Goal: Contribute content

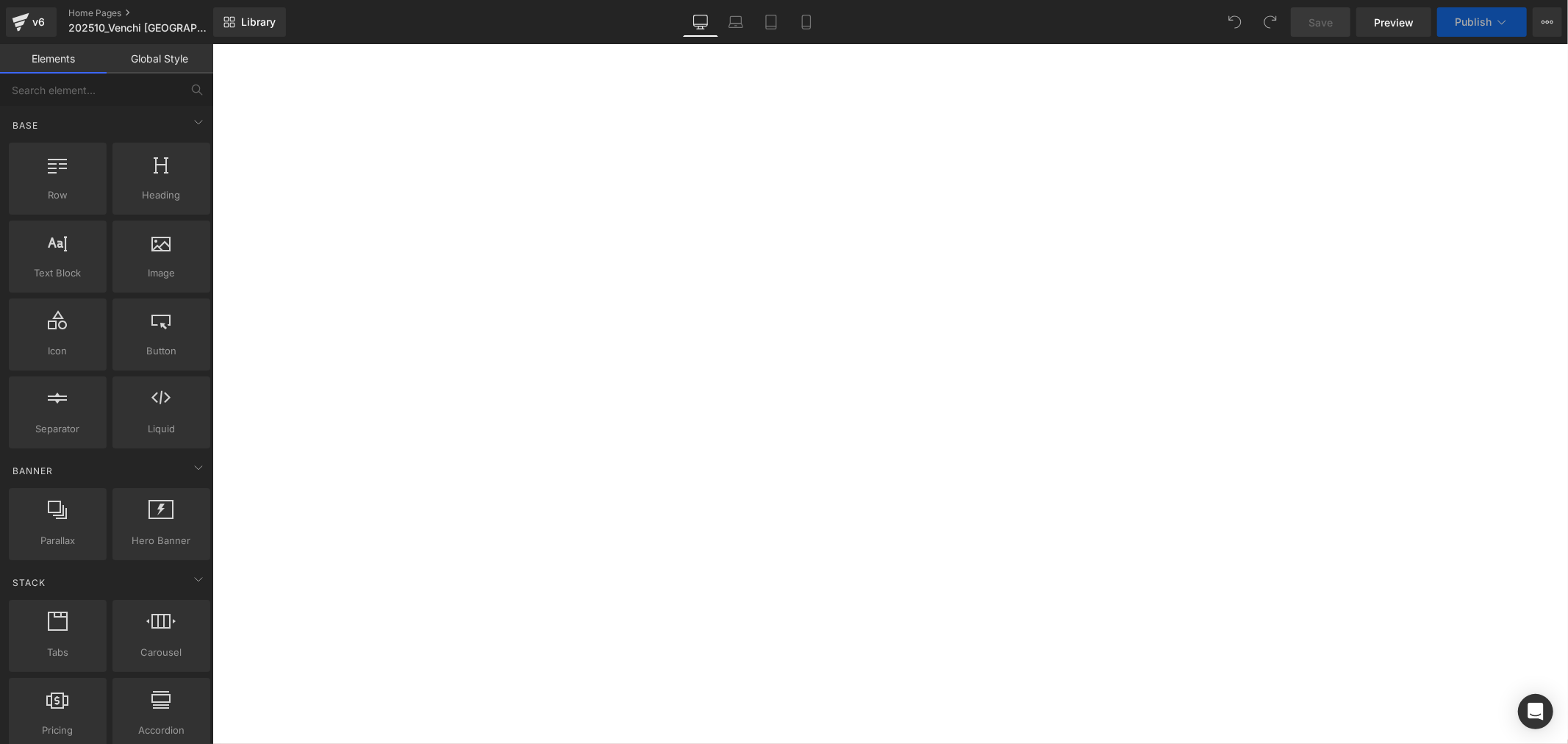
click at [211, 44] on icon at bounding box center [211, 44] width 0 height 0
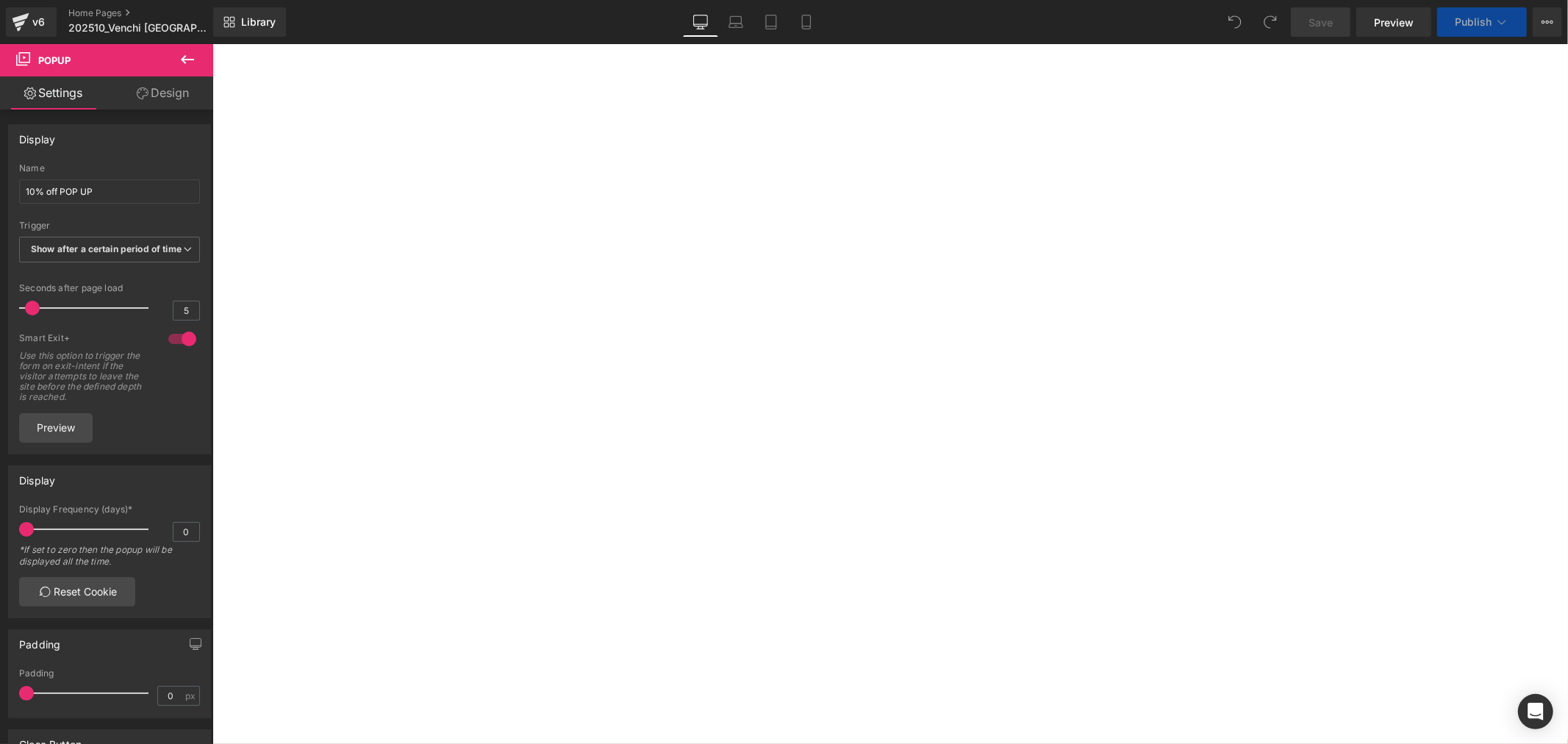
scroll to position [2206, 0]
click at [211, 44] on span "更是展現個人風格的獨特方式。" at bounding box center [211, 44] width 0 height 0
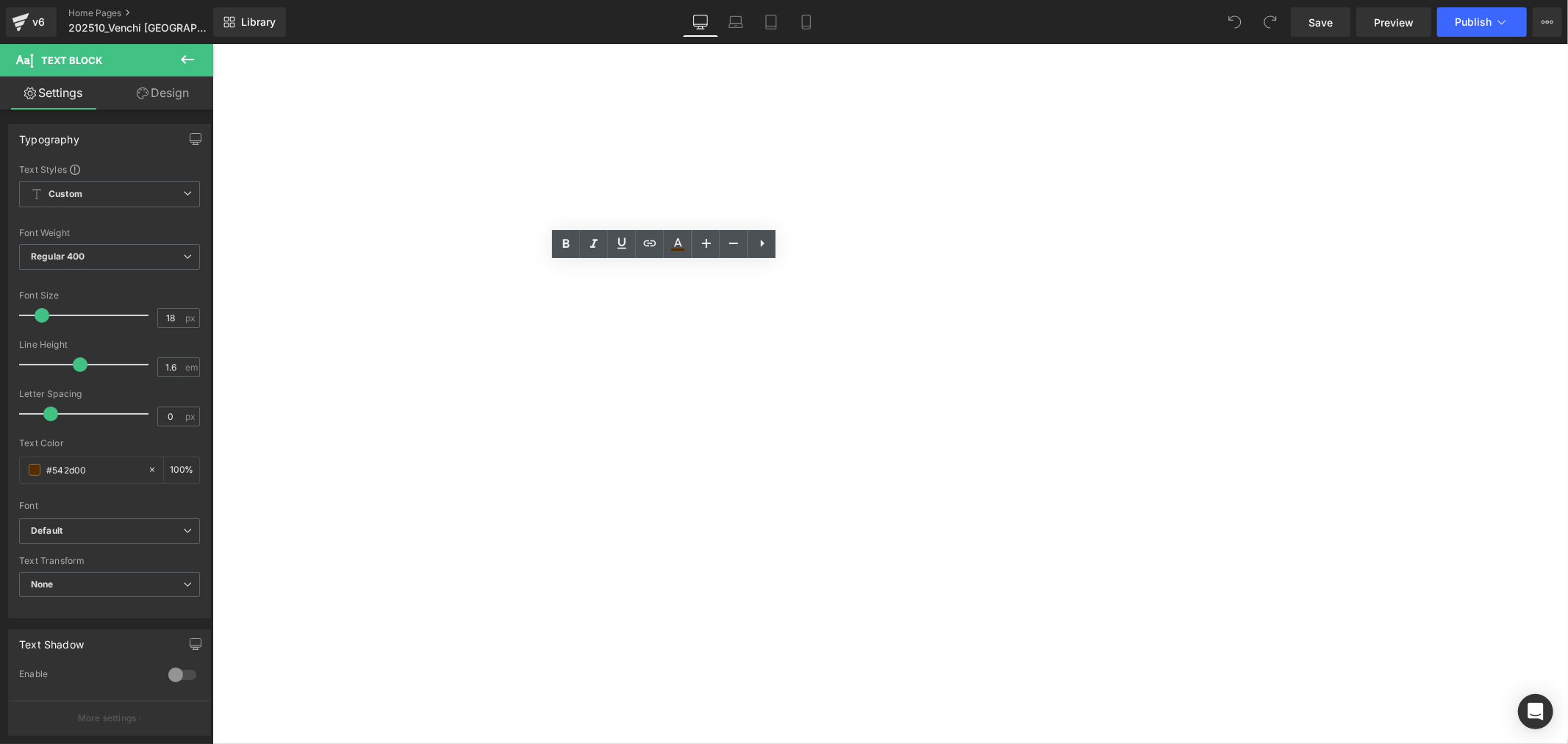
click at [211, 44] on h1 "巧克力魚子方 甜蜜繽紛上市" at bounding box center [211, 44] width 0 height 0
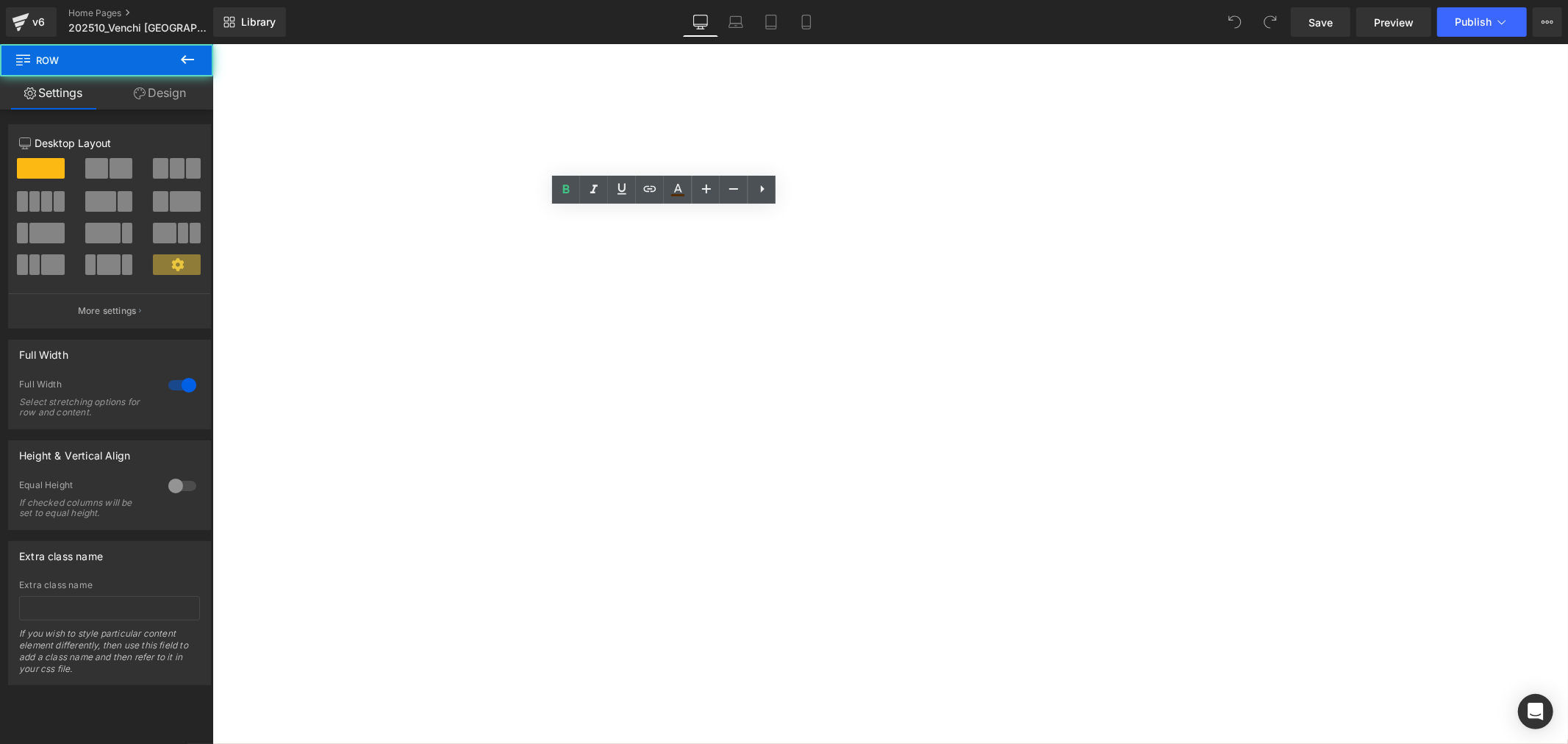
click at [211, 44] on div "巧克力魚子方 甜蜜繽紛上市 CHOCOVIAR WHOYOUARE Heading Venchi 經典義式巧克力，不只是品嚐的享受， 更是展現個人風格的獨特方…" at bounding box center [211, 44] width 0 height 0
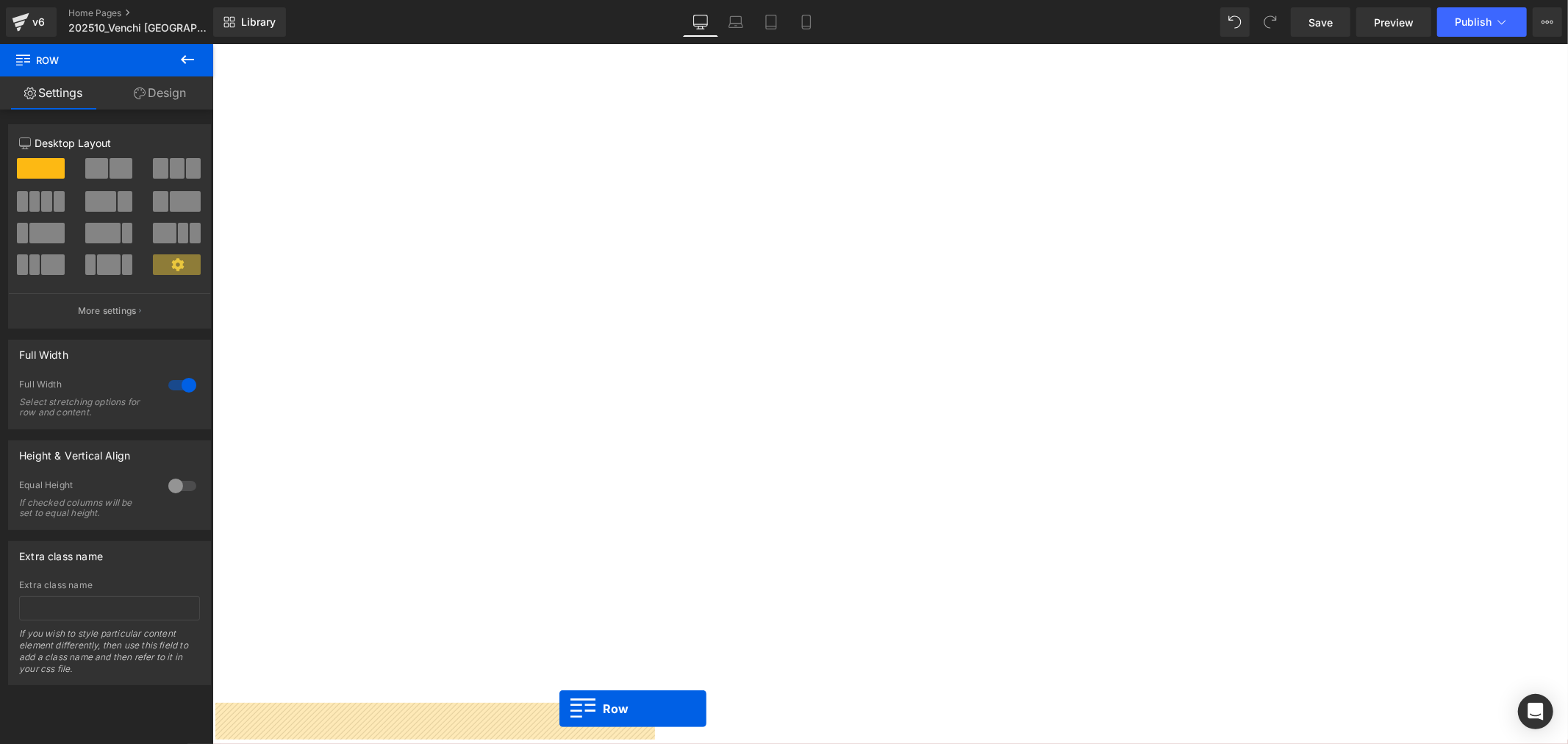
scroll to position [2706, 0]
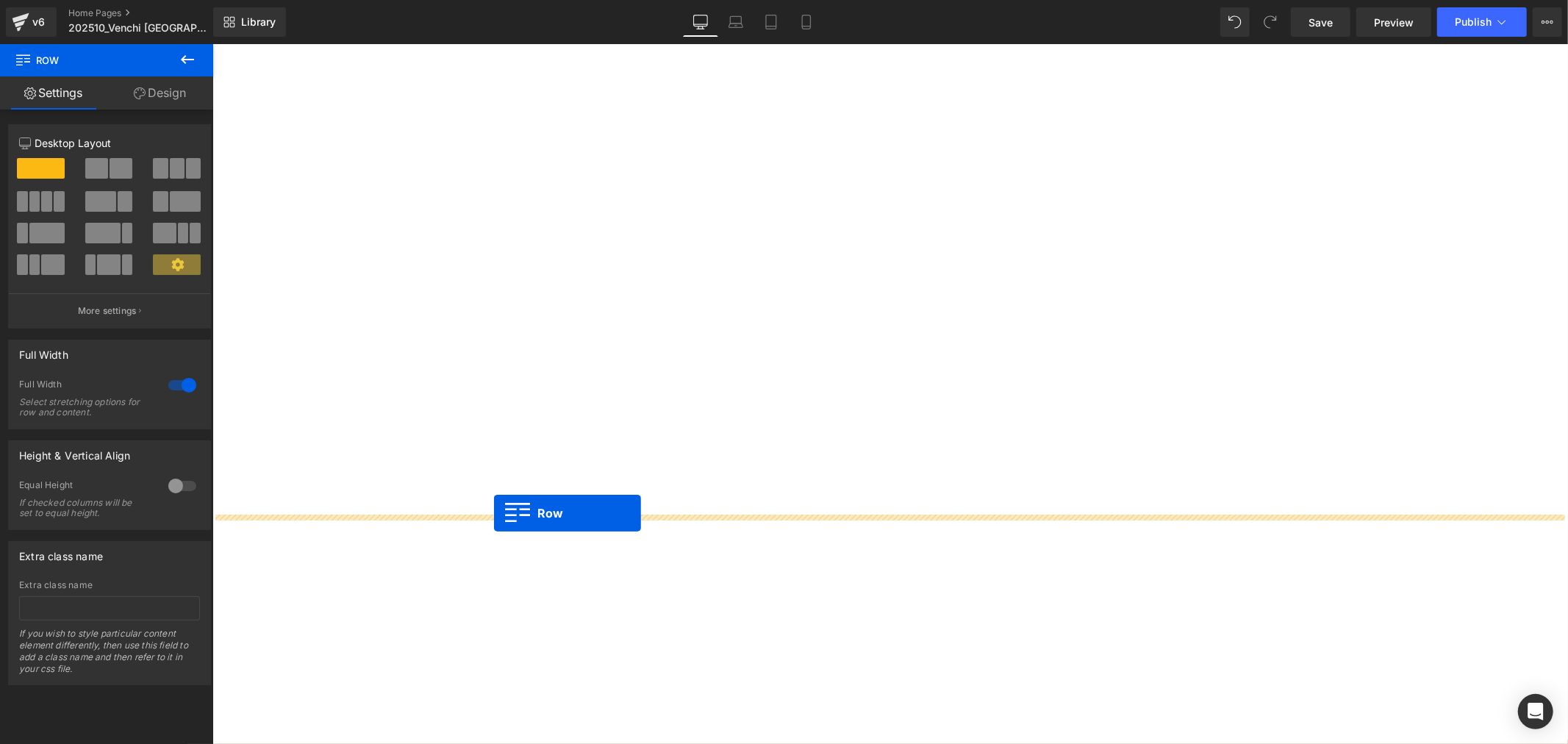
drag, startPoint x: 449, startPoint y: 207, endPoint x: 493, endPoint y: 513, distance: 309.1
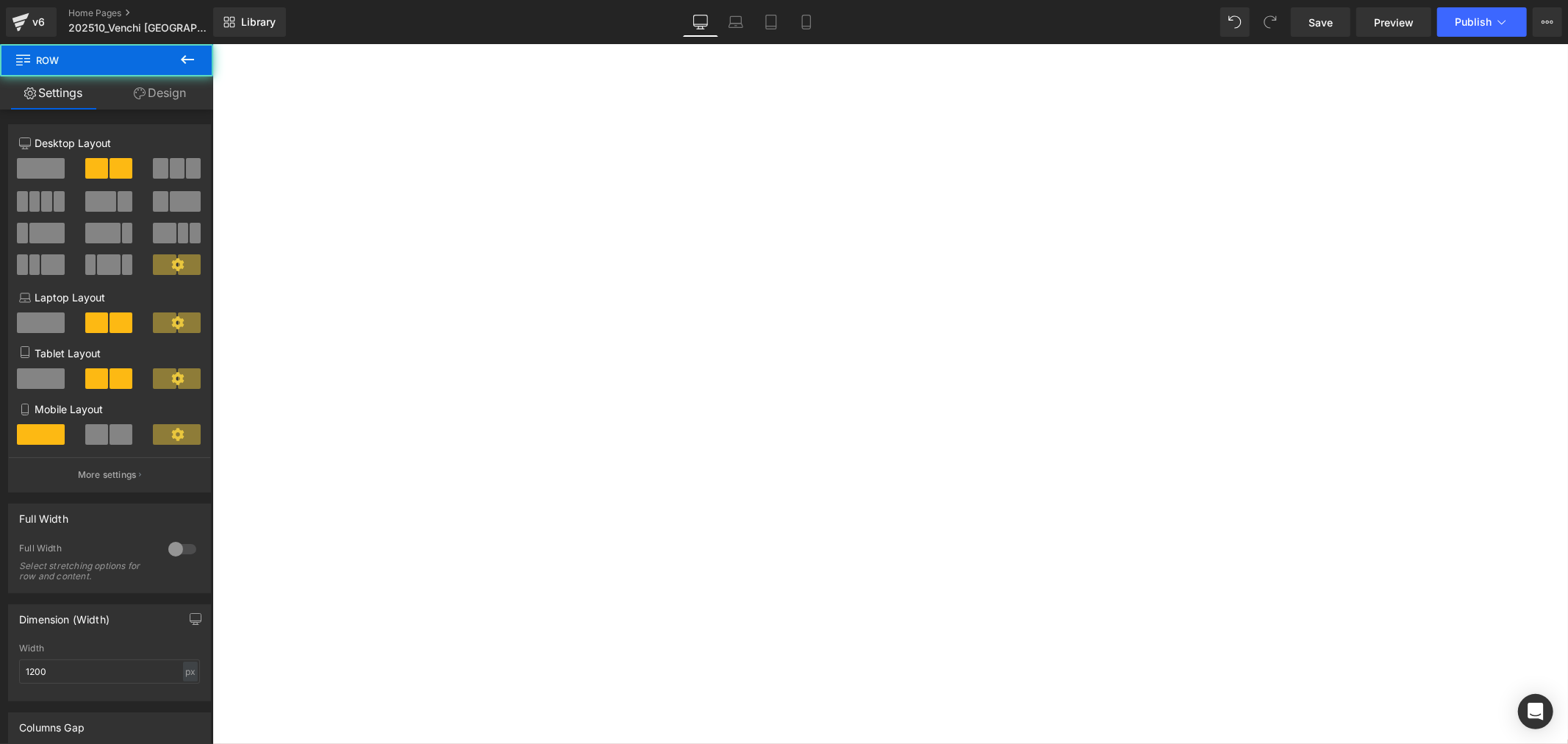
scroll to position [2670, 0]
click at [211, 44] on div at bounding box center [211, 44] width 0 height 0
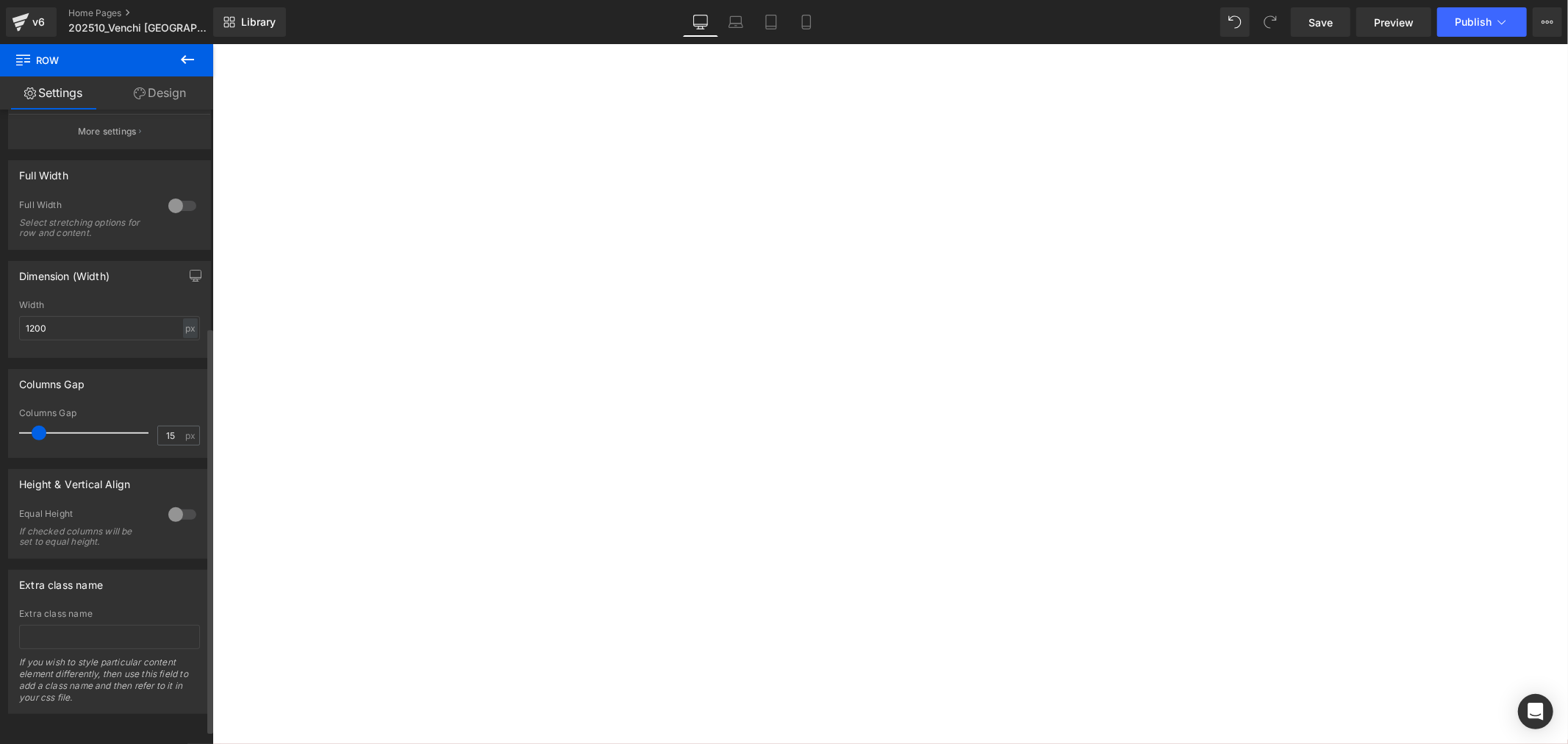
scroll to position [362, 0]
click at [211, 44] on div at bounding box center [211, 44] width 0 height 0
click at [211, 44] on div "Video Bg" at bounding box center [211, 44] width 0 height 0
click at [179, 97] on link "Design" at bounding box center [159, 93] width 106 height 33
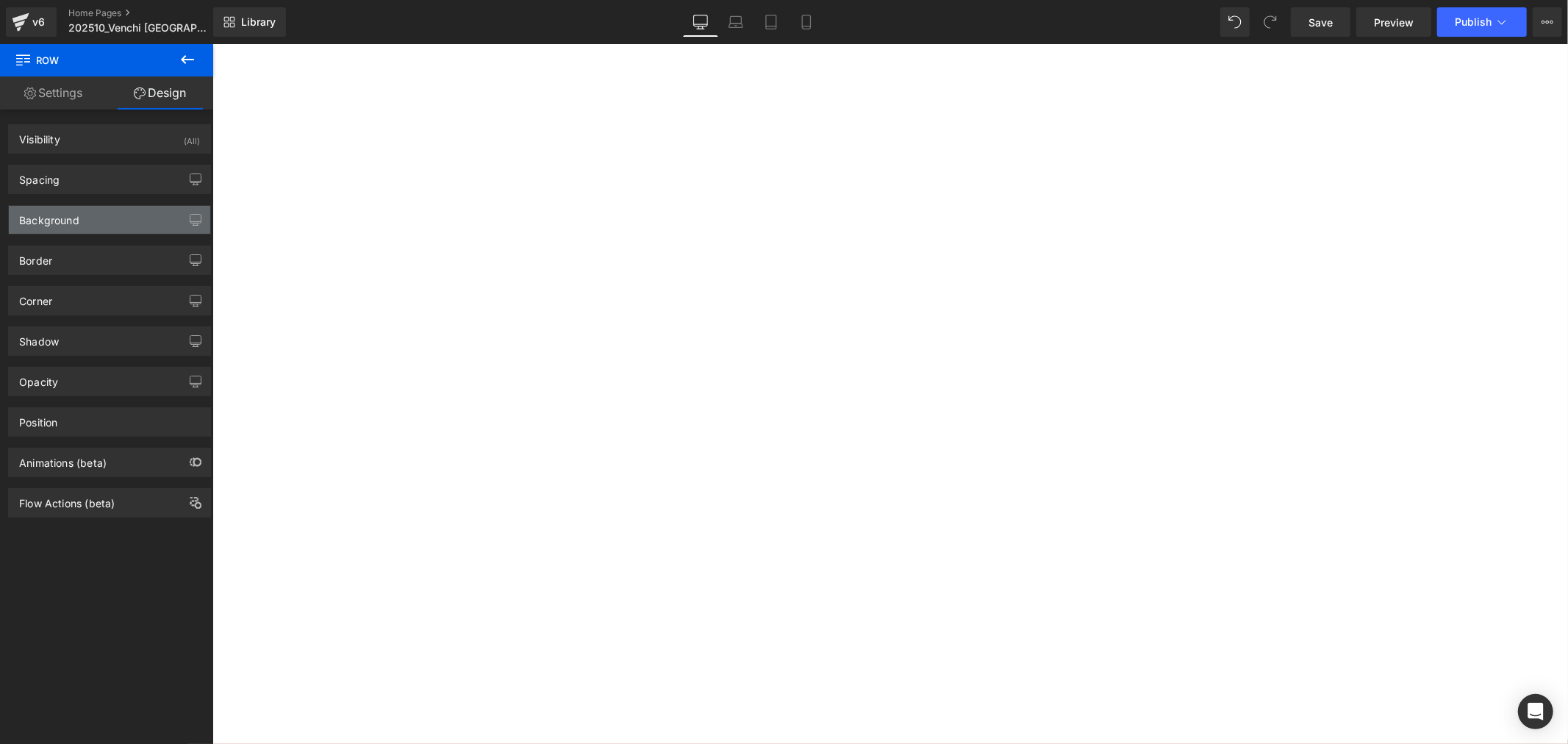
click at [164, 217] on div "Background" at bounding box center [110, 220] width 201 height 28
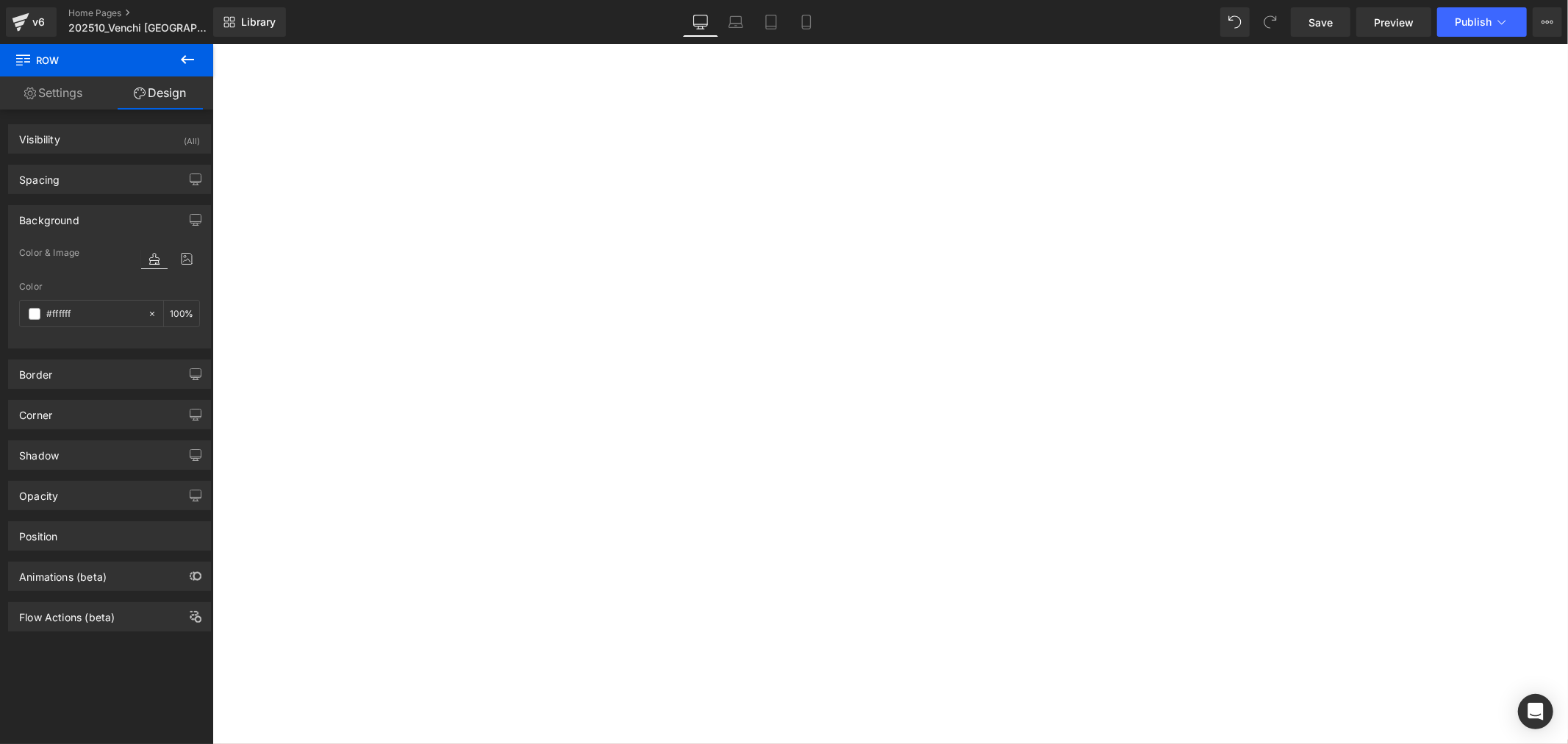
click at [147, 254] on icon at bounding box center [154, 258] width 27 height 19
click at [87, 313] on input "#ffffff" at bounding box center [93, 313] width 94 height 16
click at [153, 310] on div at bounding box center [155, 314] width 17 height 26
type input "none"
type input "0"
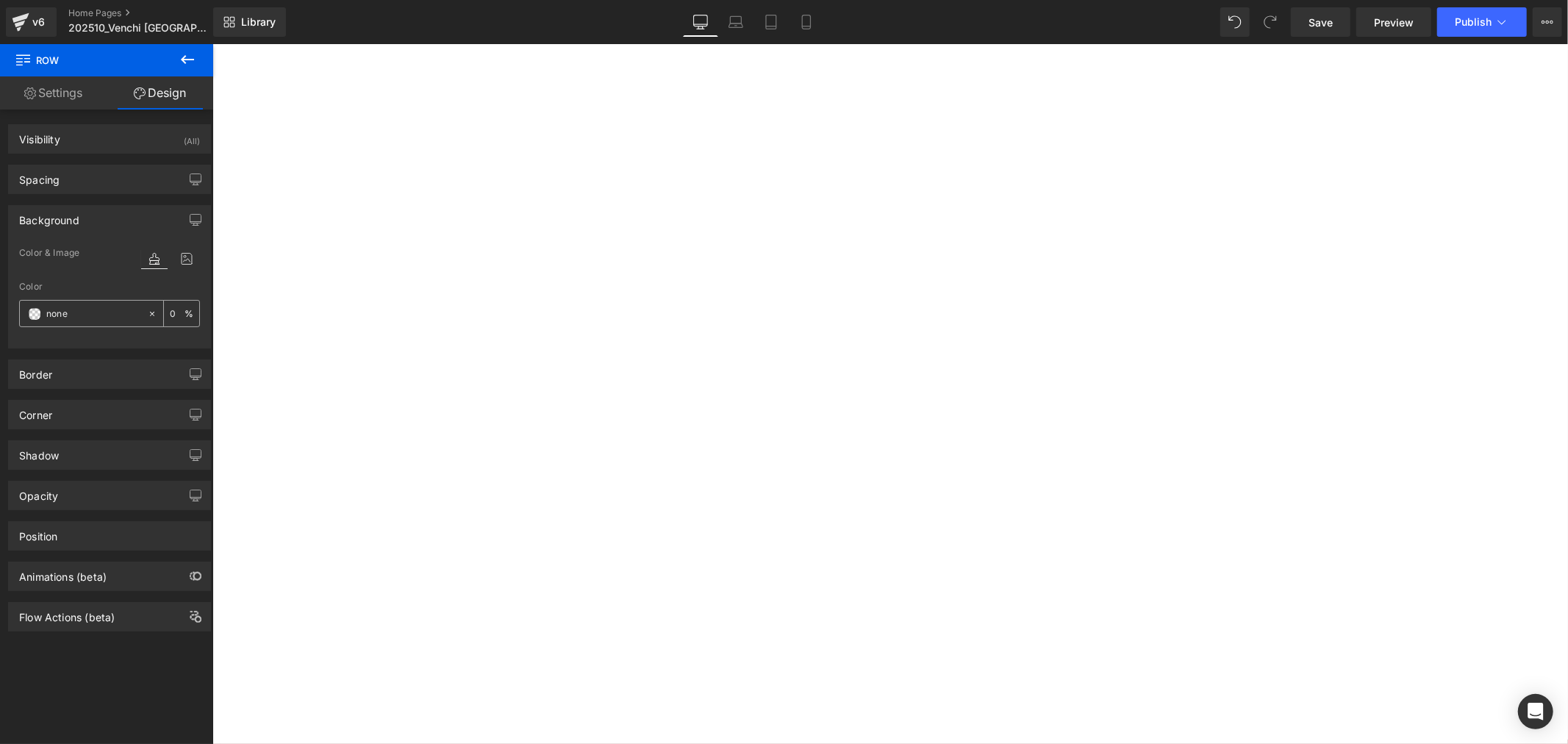
click at [44, 321] on div "none" at bounding box center [83, 314] width 127 height 26
click at [33, 313] on span at bounding box center [34, 313] width 11 height 11
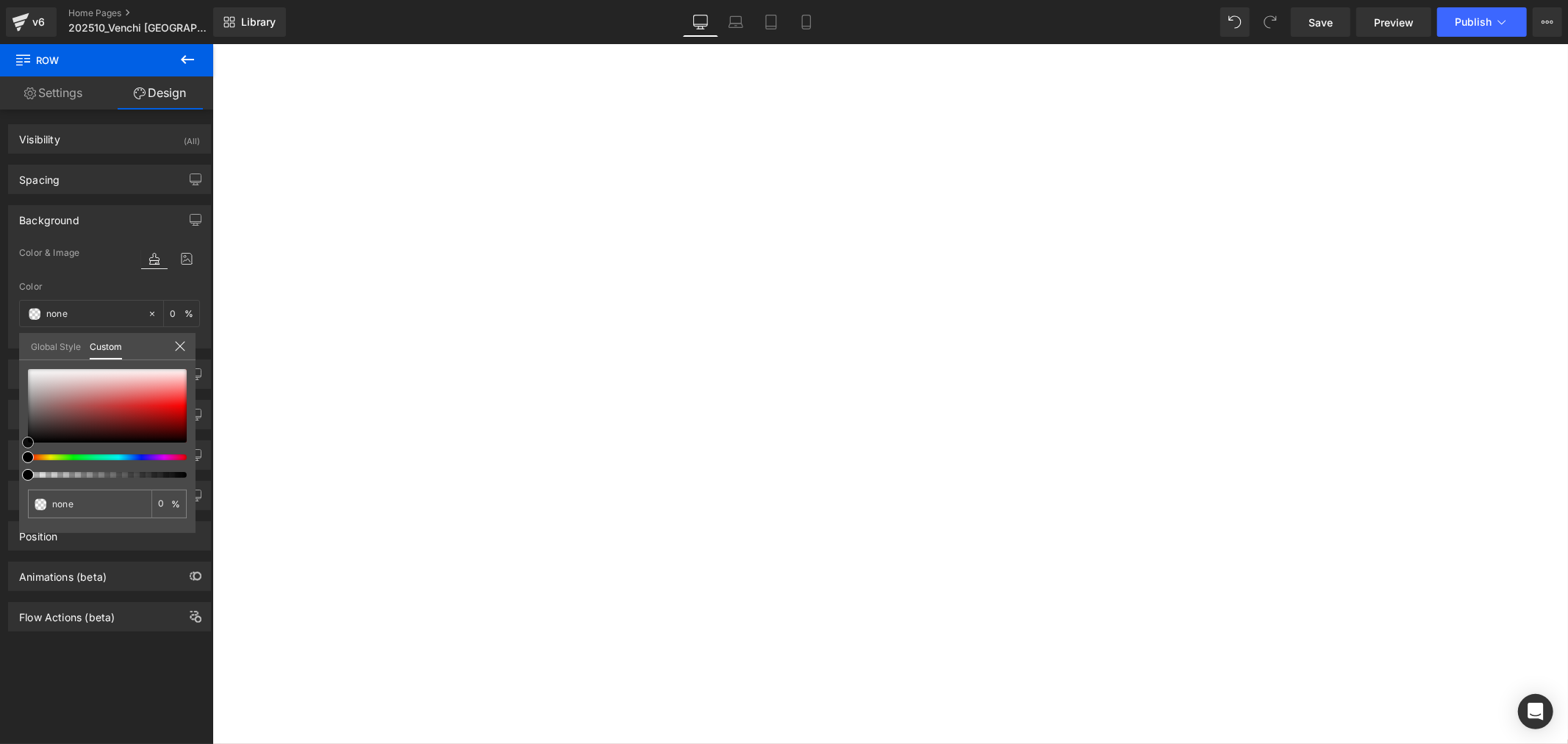
type input "#c8a7a7"
type input "100"
type input "#c8a7a7"
type input "100"
click at [64, 390] on div at bounding box center [106, 406] width 159 height 74
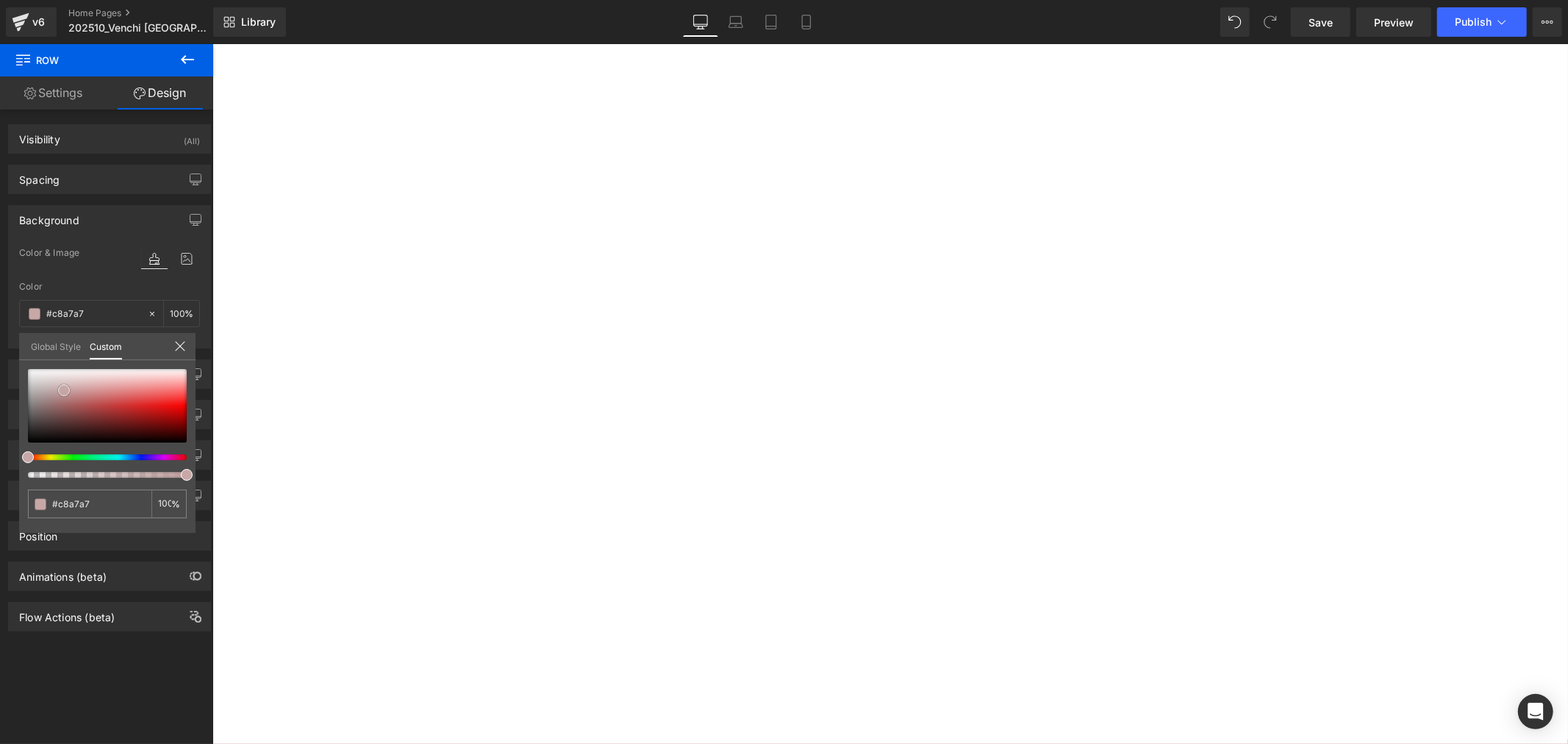
type input "#d9bebe"
type input "#d7bbbb"
type input "#cfafaf"
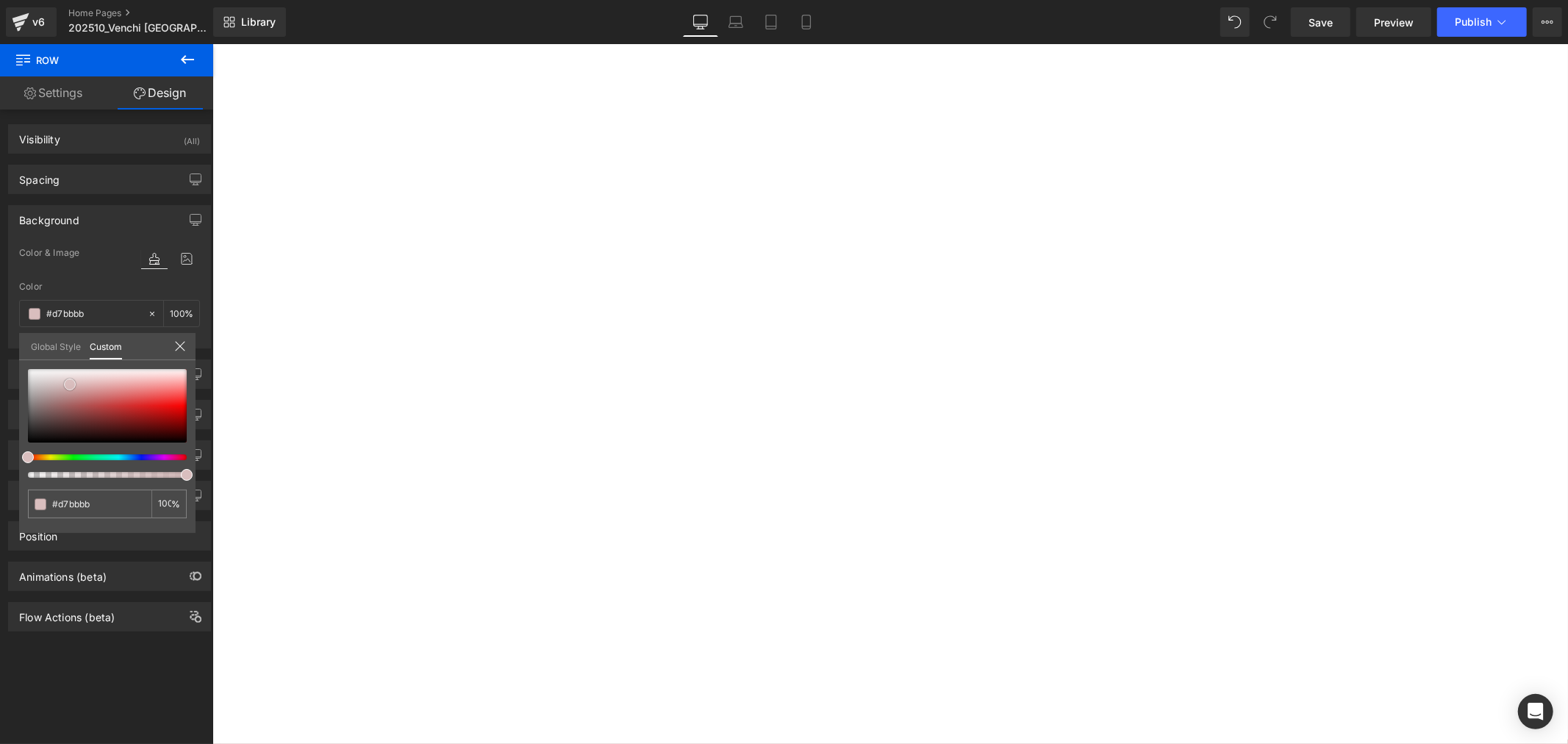
type input "#cfafaf"
type input "#cdabab"
type input "#c29898"
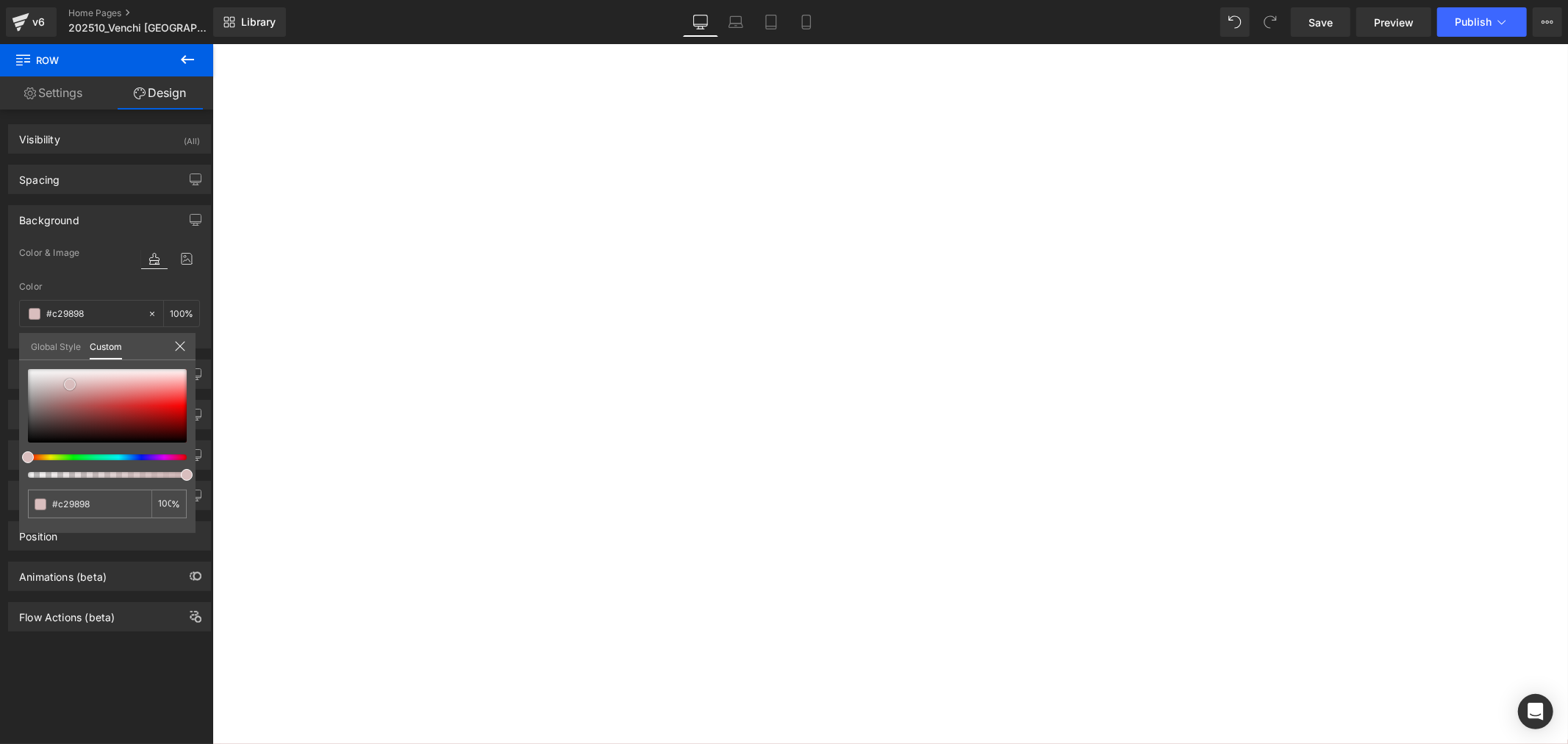
type input "#bc8e8e"
type input "#bb8b8b"
type input "#bd9292"
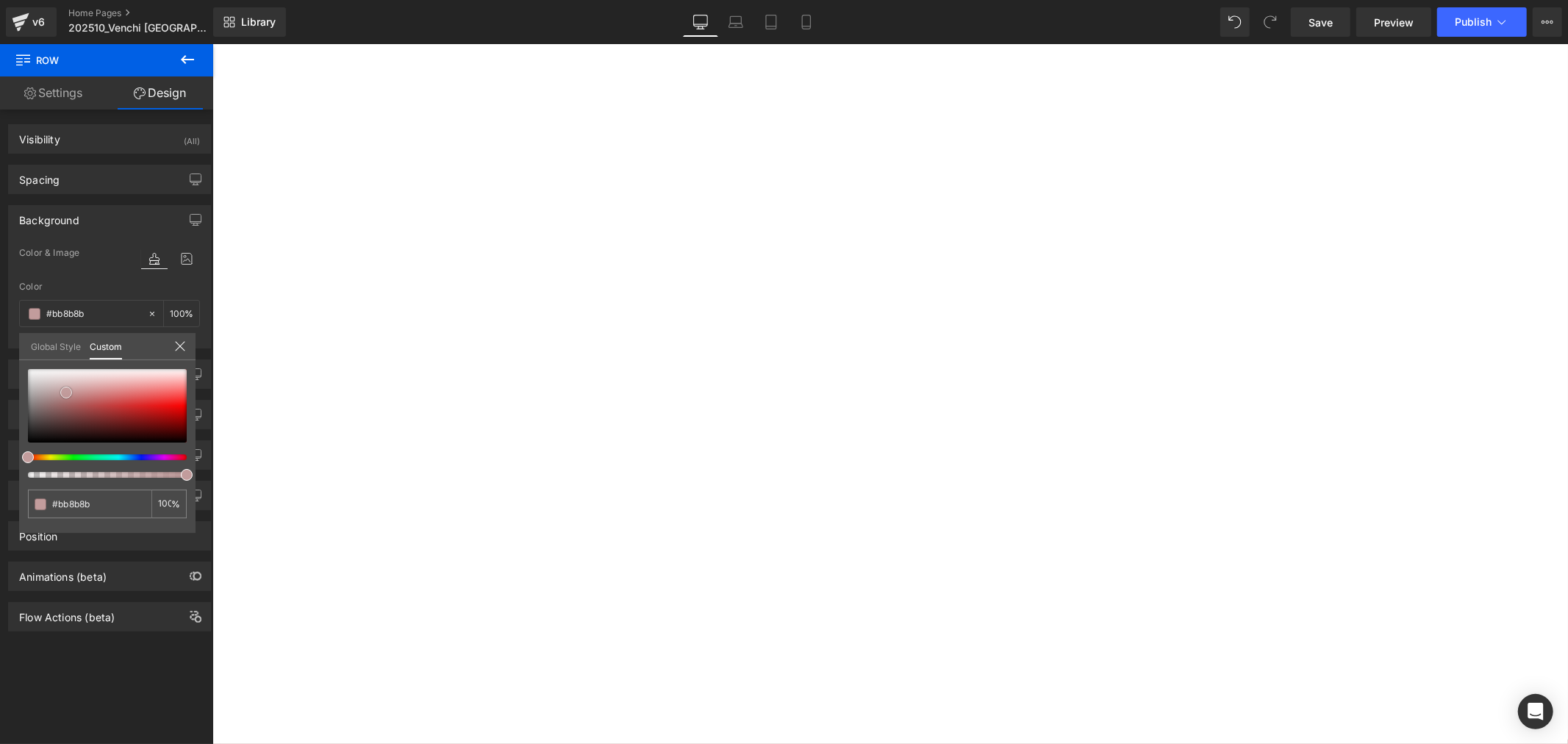
type input "#bd9292"
type input "#c29c9c"
type input "#c9b0b0"
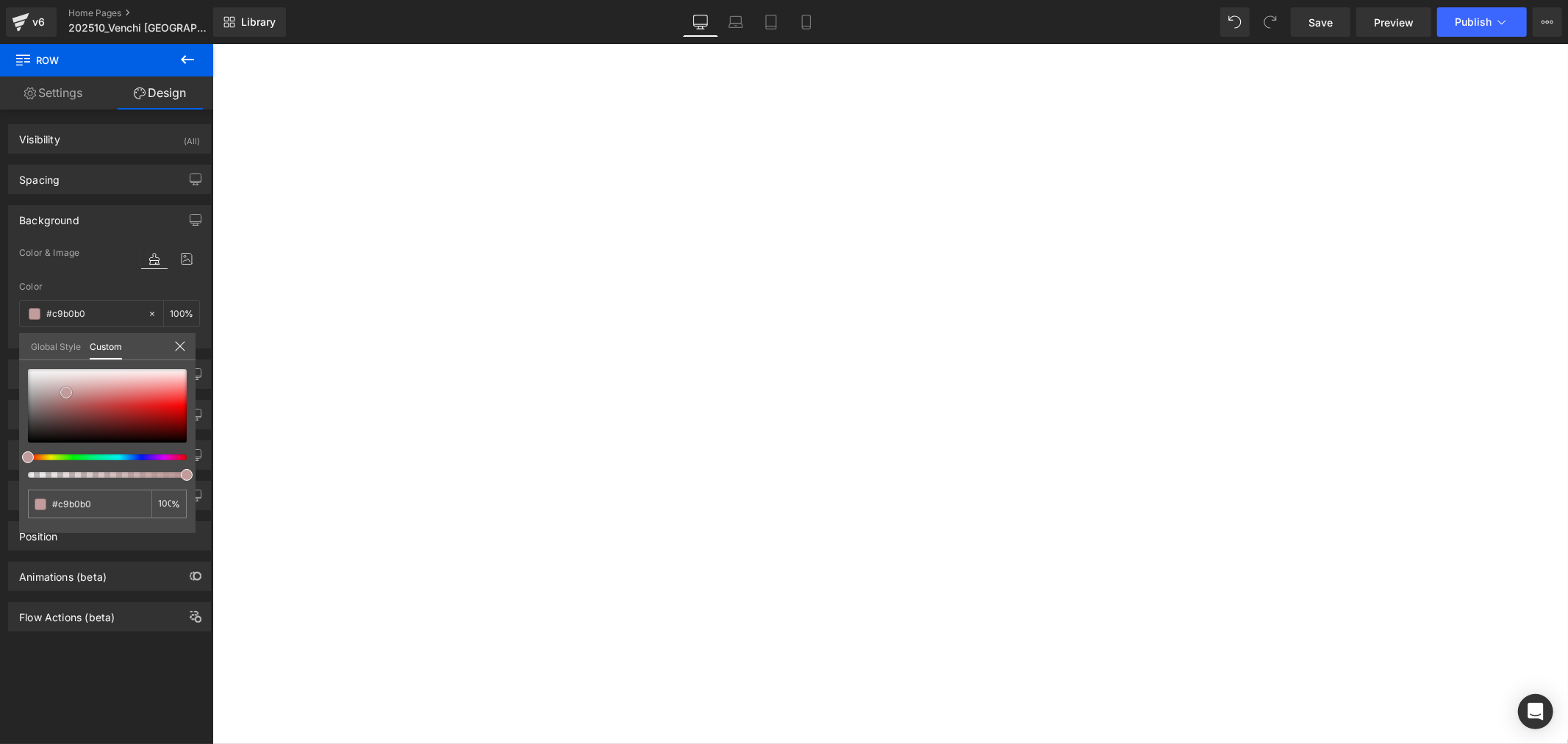
type input "#e2d8d8"
type input "#e8e2e2"
type input "#f1eded"
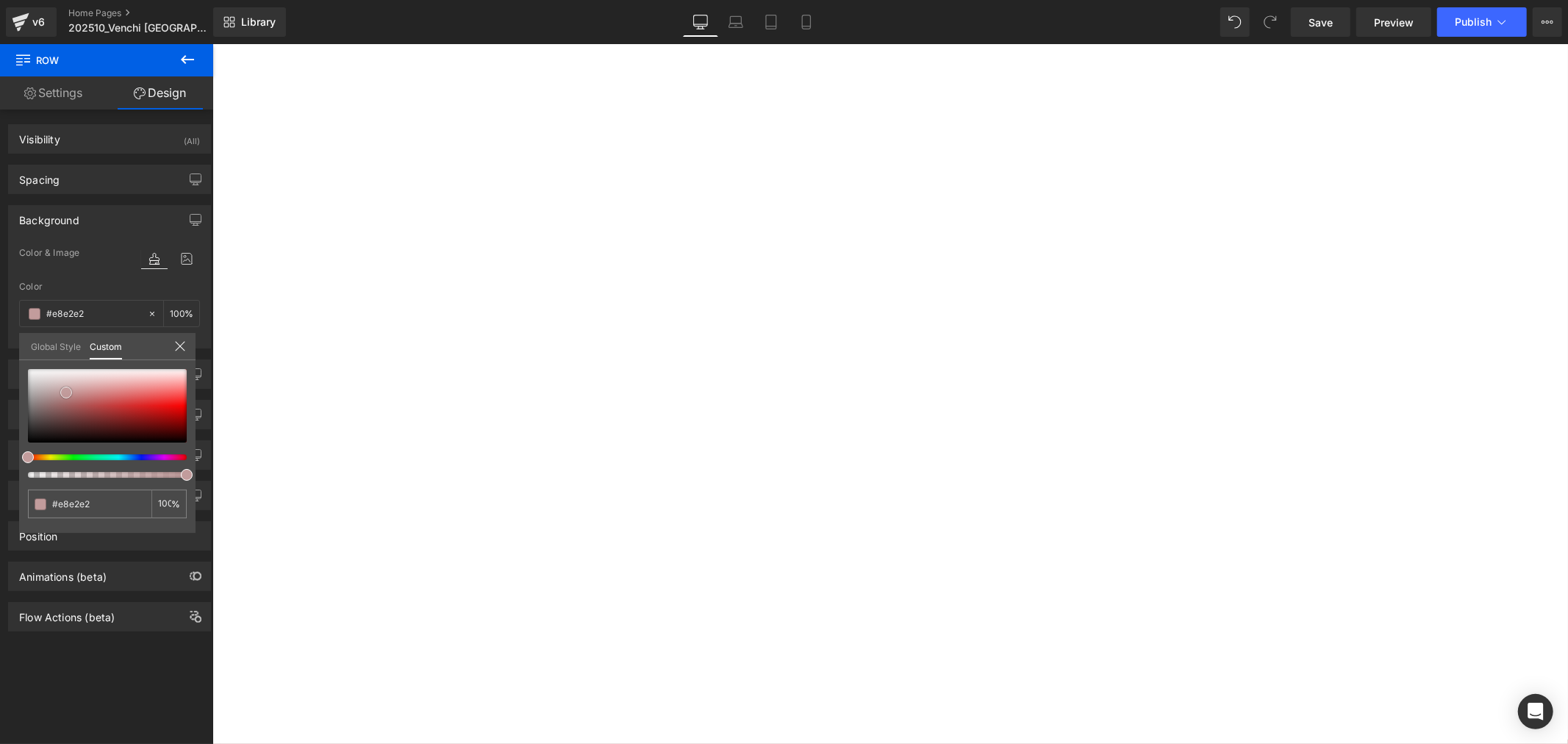
type input "#f1eded"
type input "#f8f6f6"
type input "#ffffff"
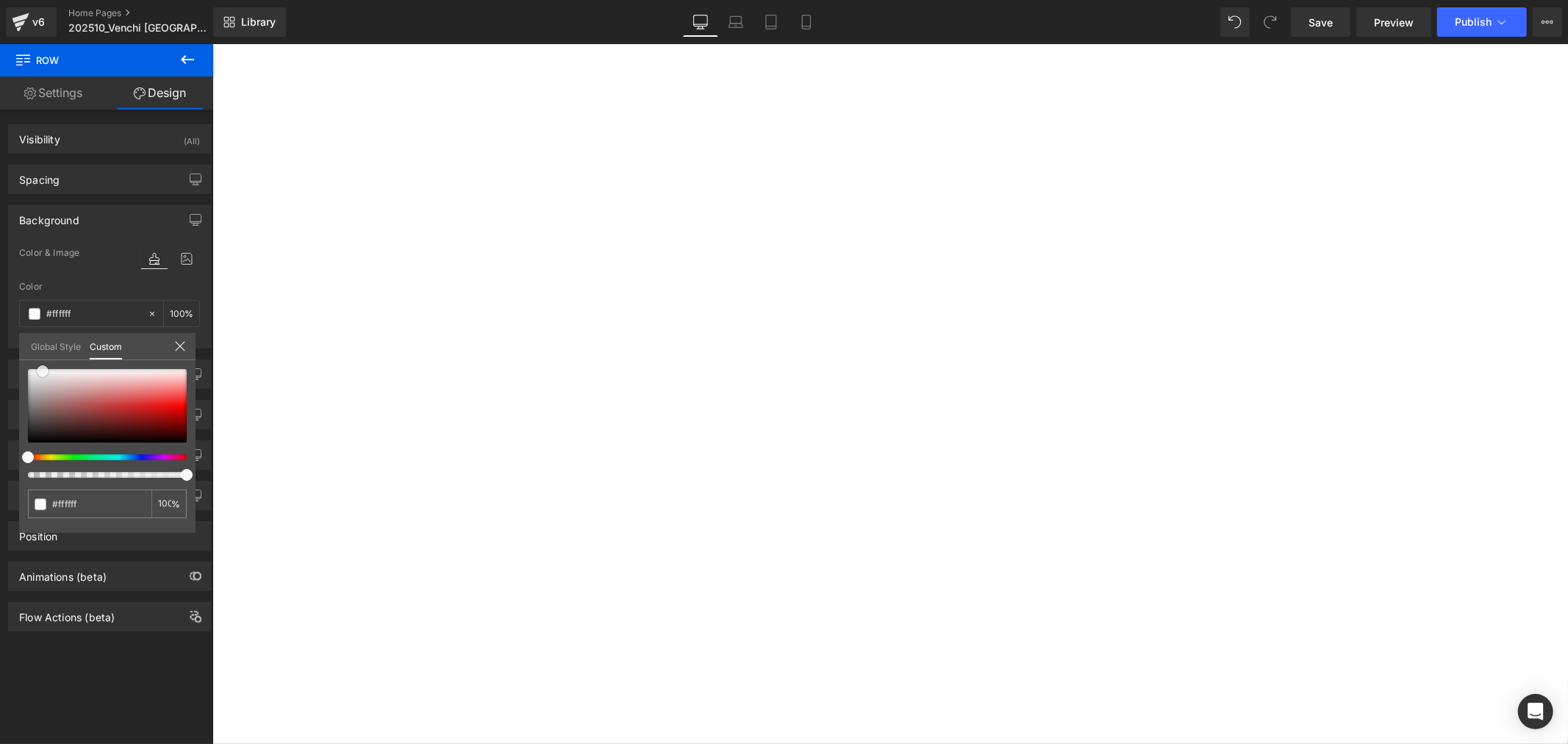
type input "#faf9f9"
type input "#f8f6f6"
type input "#faf9f9"
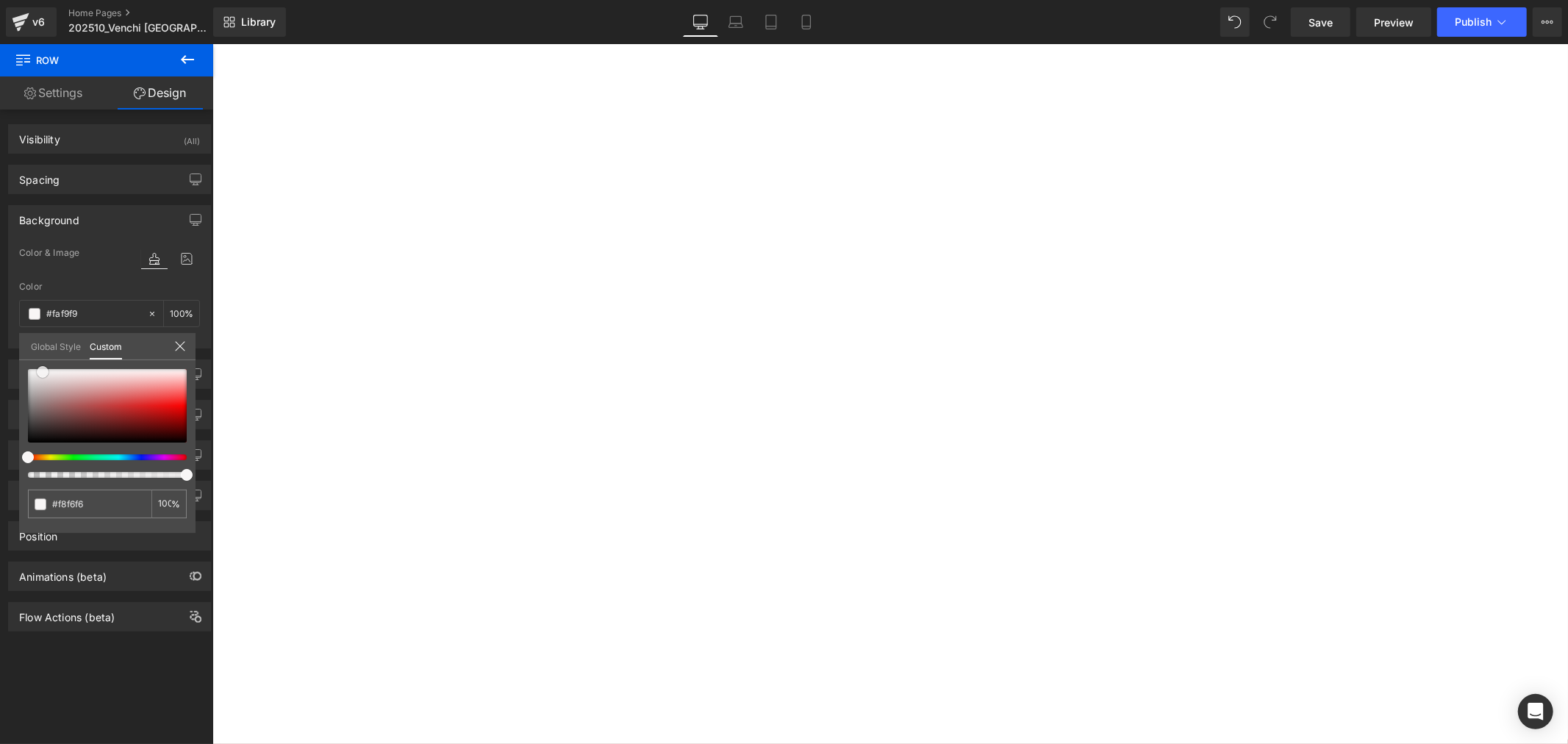
type input "#faf9f9"
type input "#ffffff"
drag, startPoint x: 70, startPoint y: 384, endPoint x: 13, endPoint y: 336, distance: 74.5
click at [12, 337] on div "Background Color & Image color rgba(255, 255, 255, 1) Color #ffffff 100 % Image…" at bounding box center [110, 271] width 220 height 155
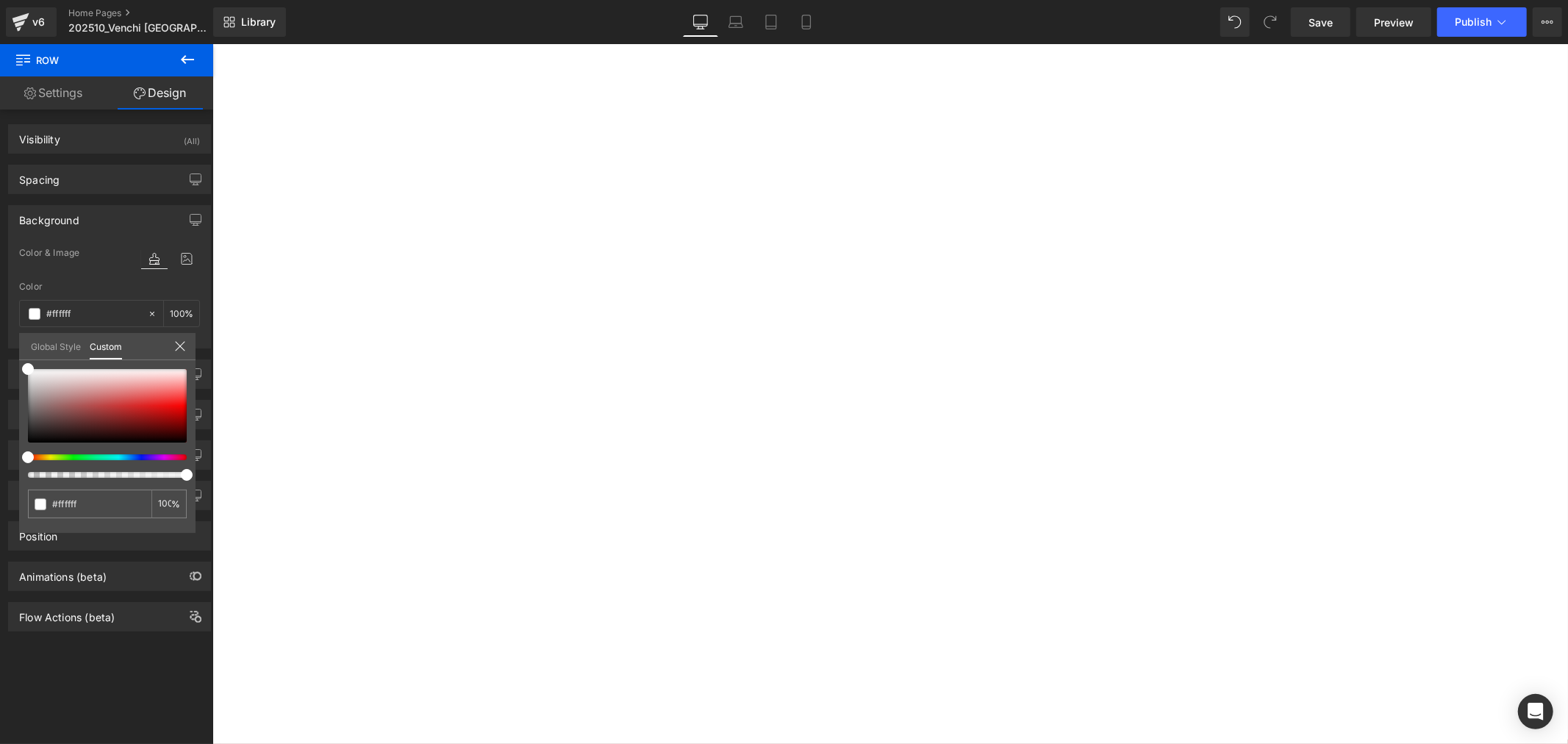
click at [182, 342] on icon at bounding box center [179, 346] width 11 height 11
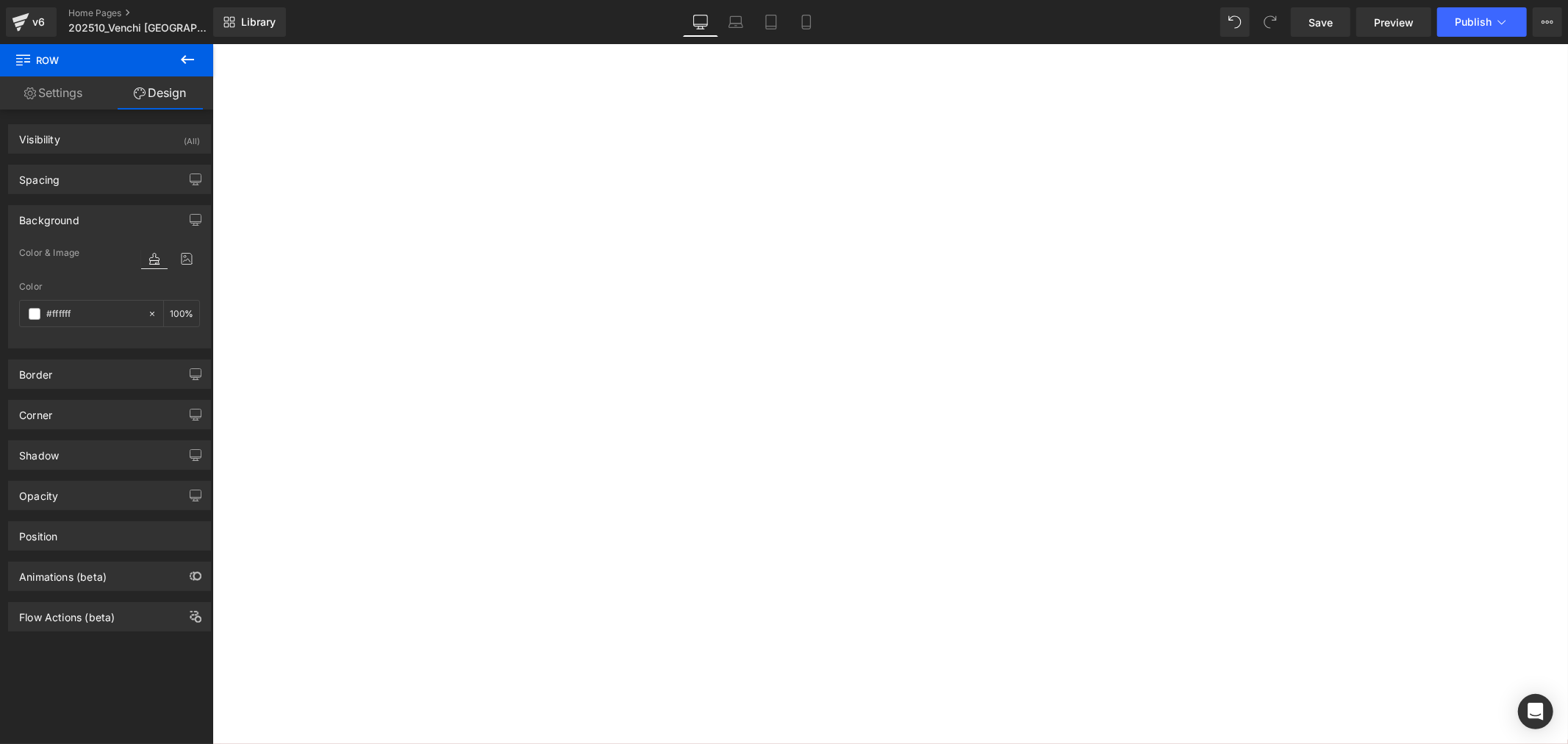
click at [211, 44] on div "巧克力魚子方 Heading Sale Off (P) Image 2顆魚子方禮盒 (榛果+75%) (P) Title NT 0 NT 280.00 (P)…" at bounding box center [211, 44] width 0 height 0
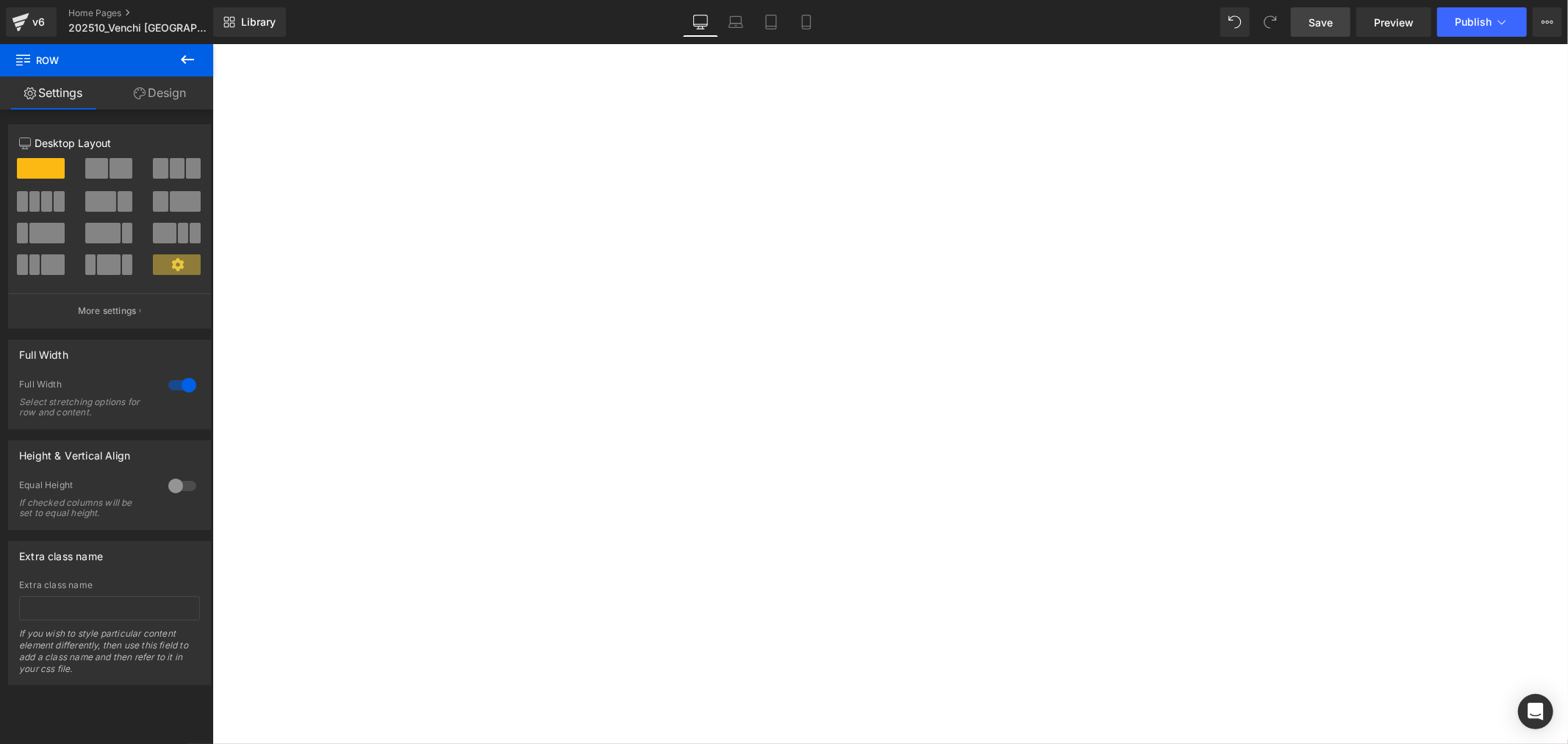
click at [1329, 20] on span "Save" at bounding box center [1321, 22] width 25 height 15
click at [1488, 16] on span "Publish" at bounding box center [1473, 21] width 37 height 11
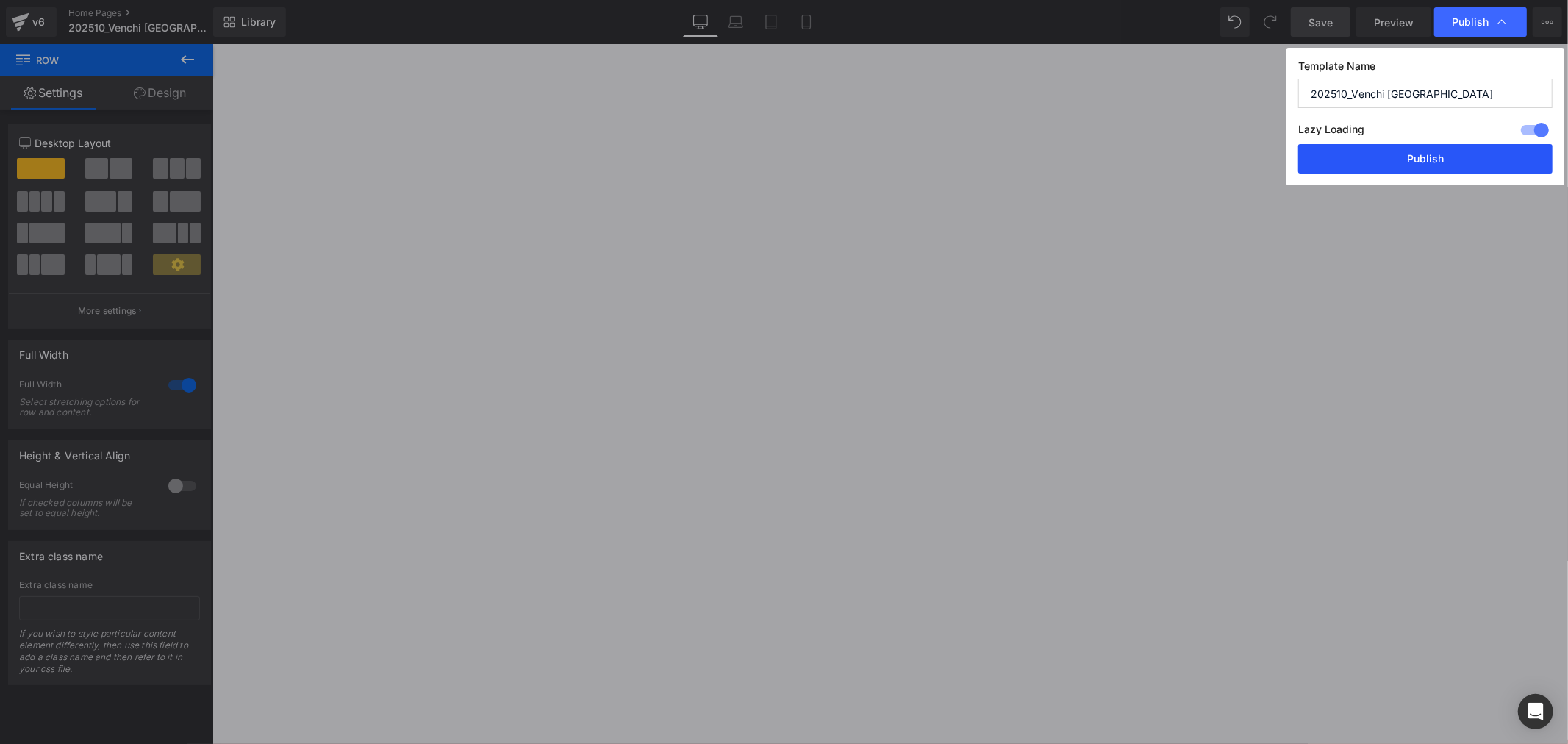
click at [1506, 167] on button "Publish" at bounding box center [1426, 159] width 254 height 29
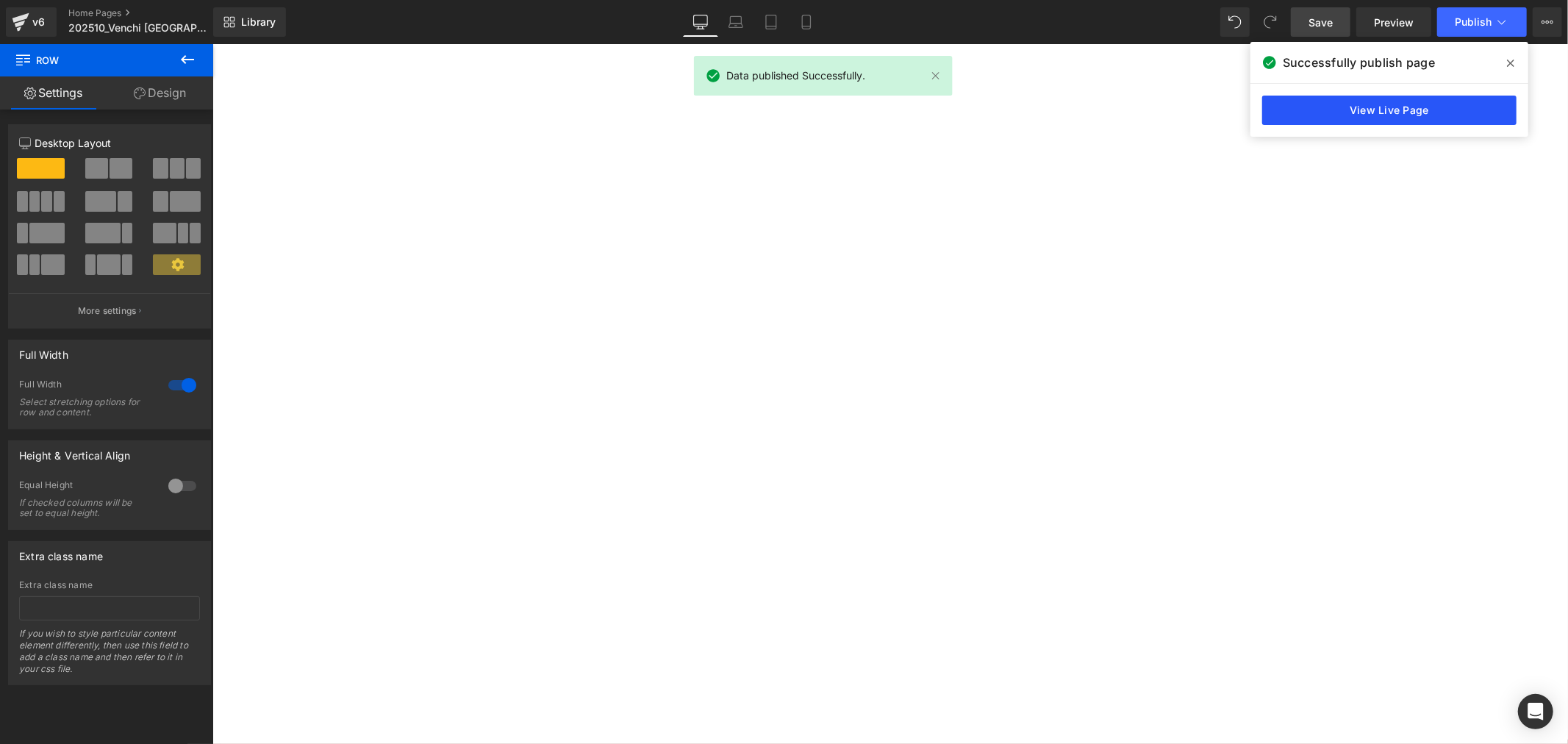
click at [1417, 110] on link "View Live Page" at bounding box center [1390, 110] width 254 height 29
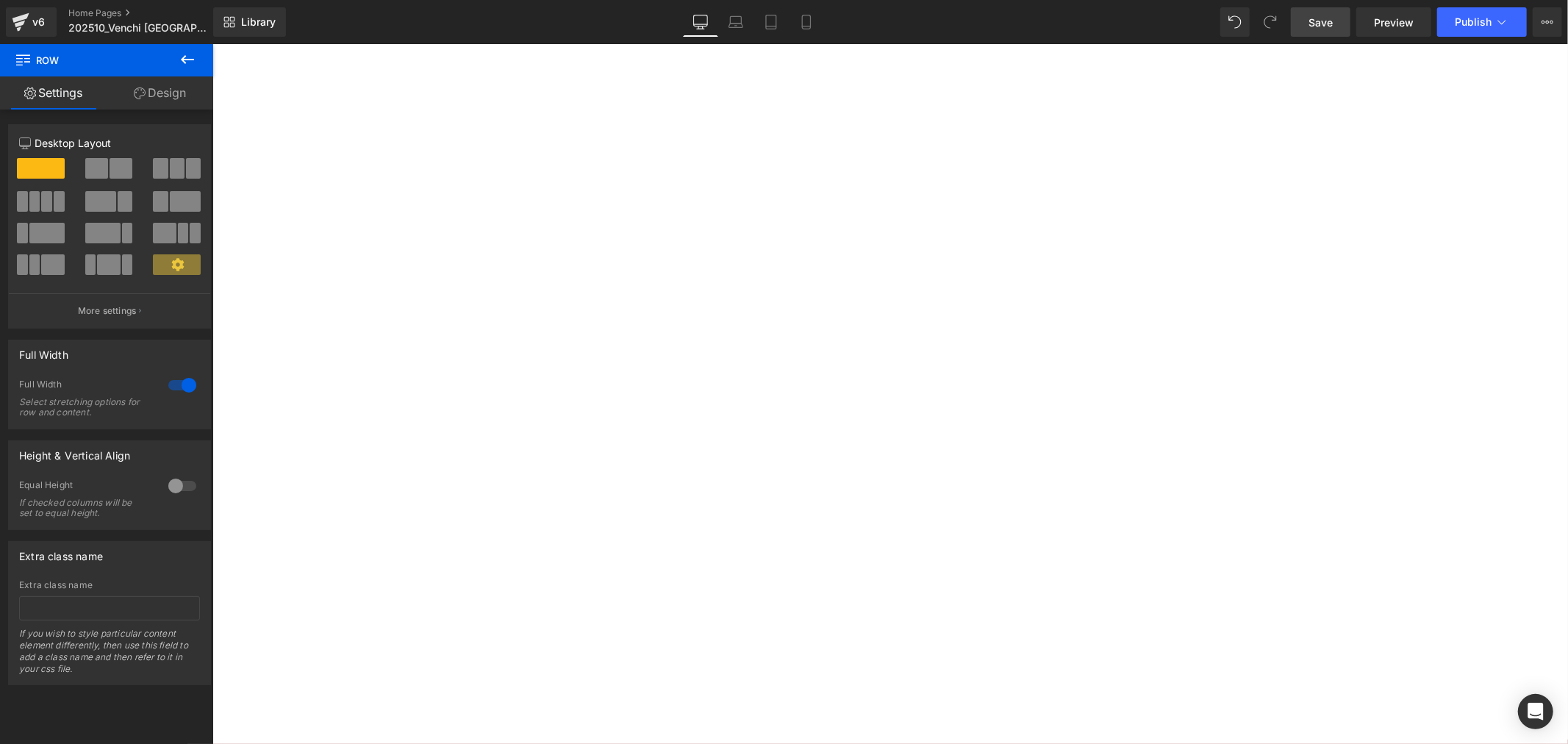
scroll to position [2260, 0]
click at [211, 44] on span "Product List" at bounding box center [211, 44] width 0 height 0
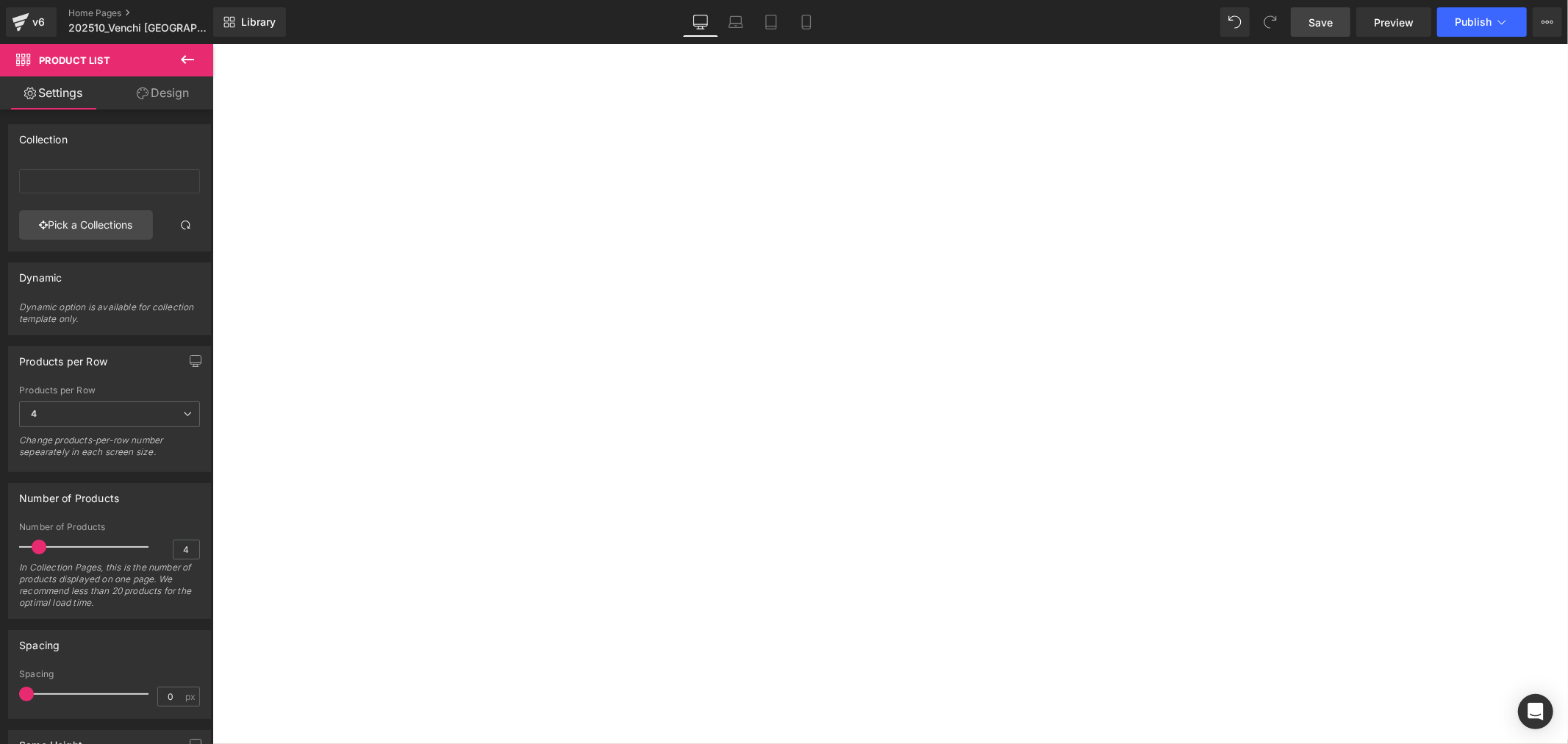
click at [211, 44] on h1 "巧克力魚子方" at bounding box center [211, 44] width 0 height 0
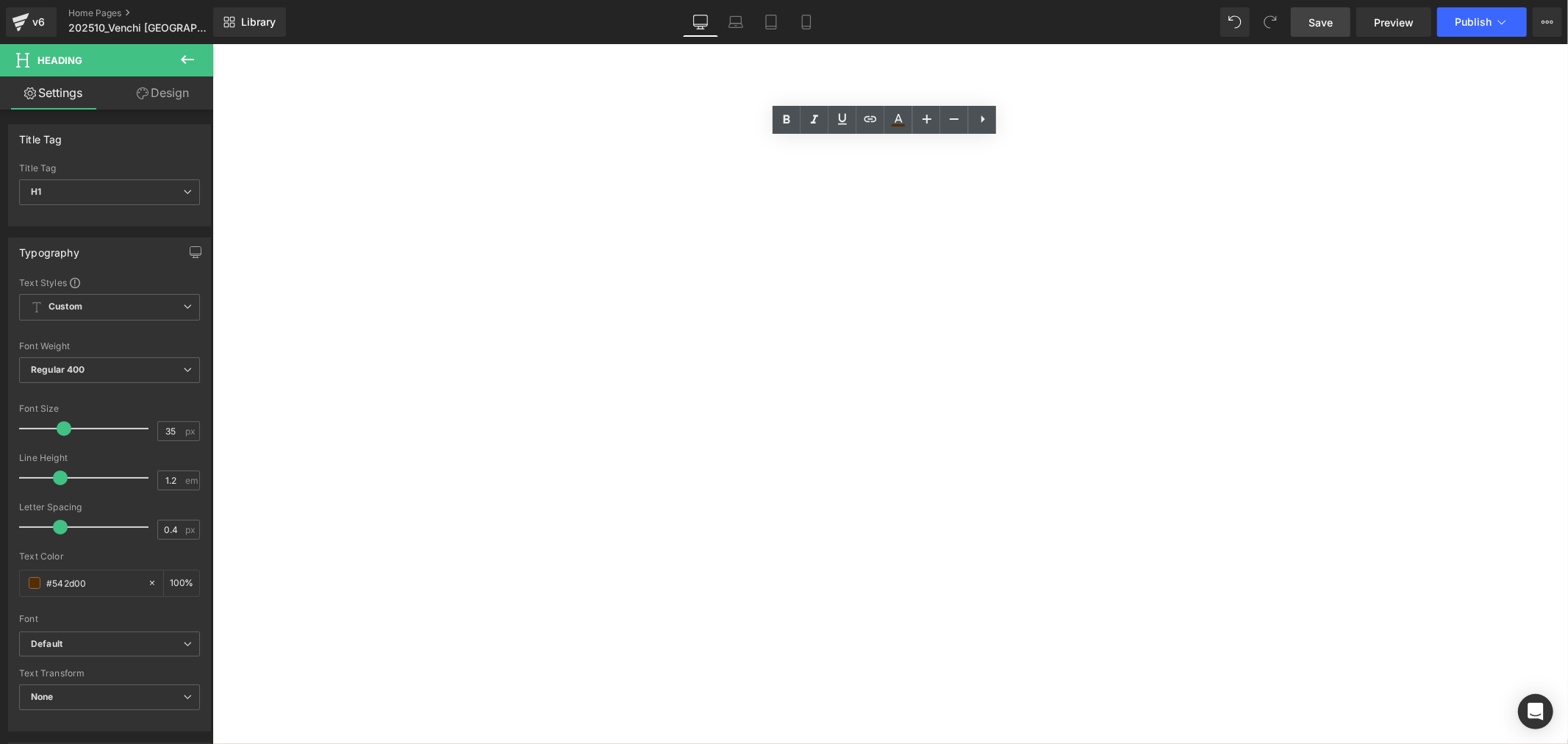
click at [211, 44] on h1 "巧克力魚子方" at bounding box center [211, 44] width 0 height 0
drag, startPoint x: 954, startPoint y: 147, endPoint x: 880, endPoint y: 137, distance: 74.7
click at [211, 44] on h1 "巧克力魚子方" at bounding box center [211, 44] width 0 height 0
click at [981, 118] on icon at bounding box center [983, 120] width 4 height 8
click at [211, 44] on img at bounding box center [211, 44] width 0 height 0
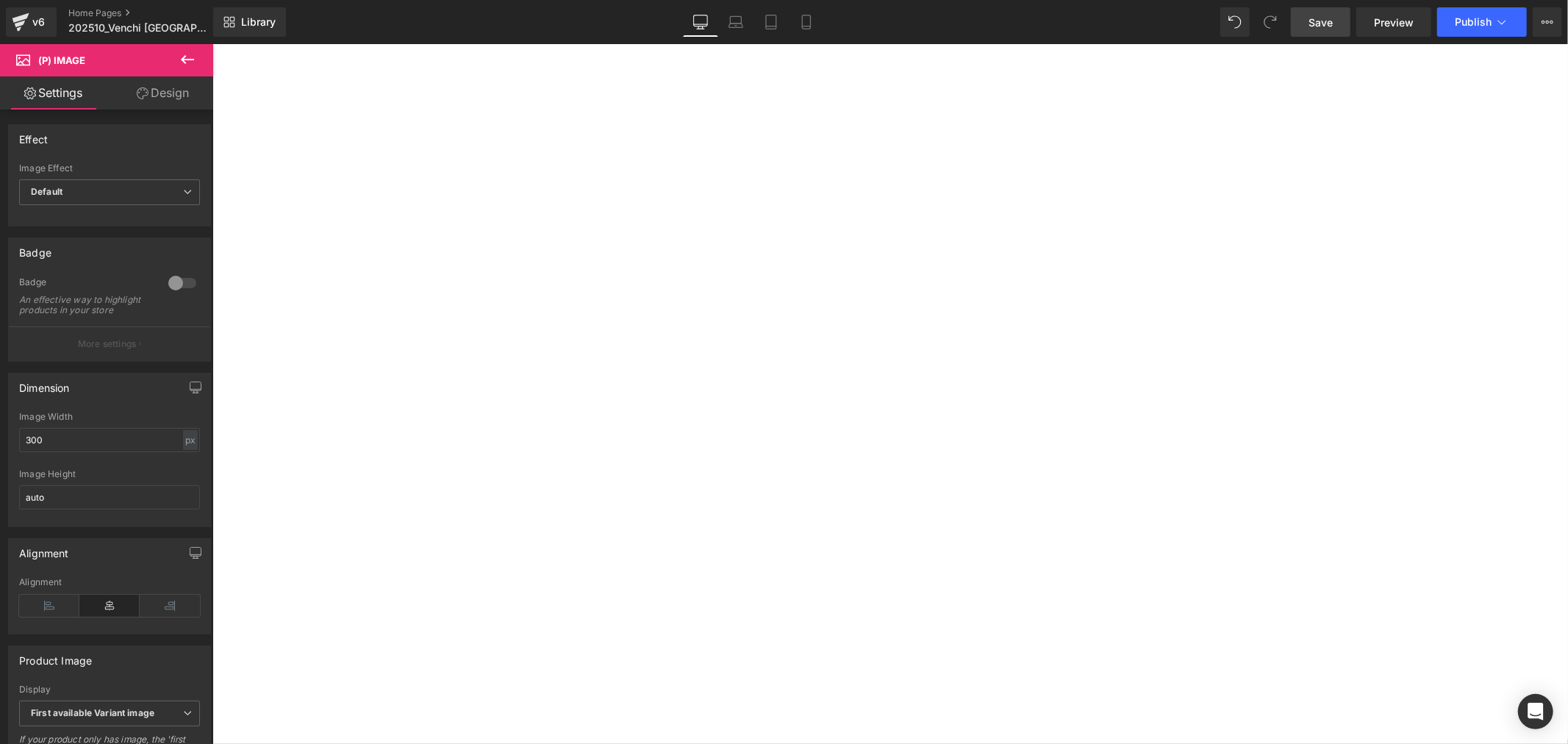
click at [211, 44] on div "Sale Off (P) Image 2顆魚子方禮盒 (榛果+75%) (P) Title NT 0 NT 280.00 (P) Price 加入購物車 (P…" at bounding box center [211, 44] width 0 height 0
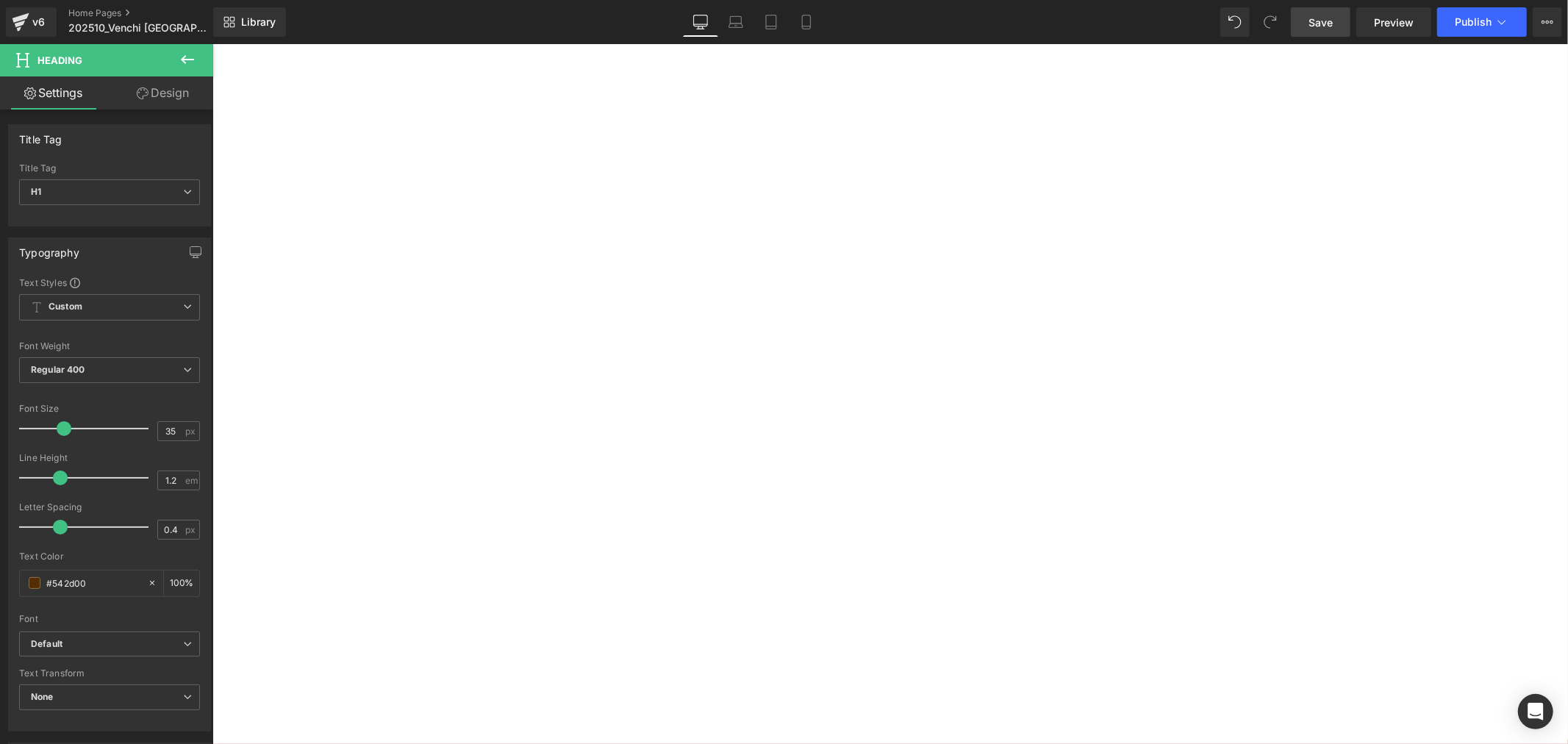
drag, startPoint x: 957, startPoint y: 150, endPoint x: 802, endPoint y: 149, distance: 155.0
click at [211, 44] on h1 "巧克力魚子方" at bounding box center [211, 44] width 0 height 0
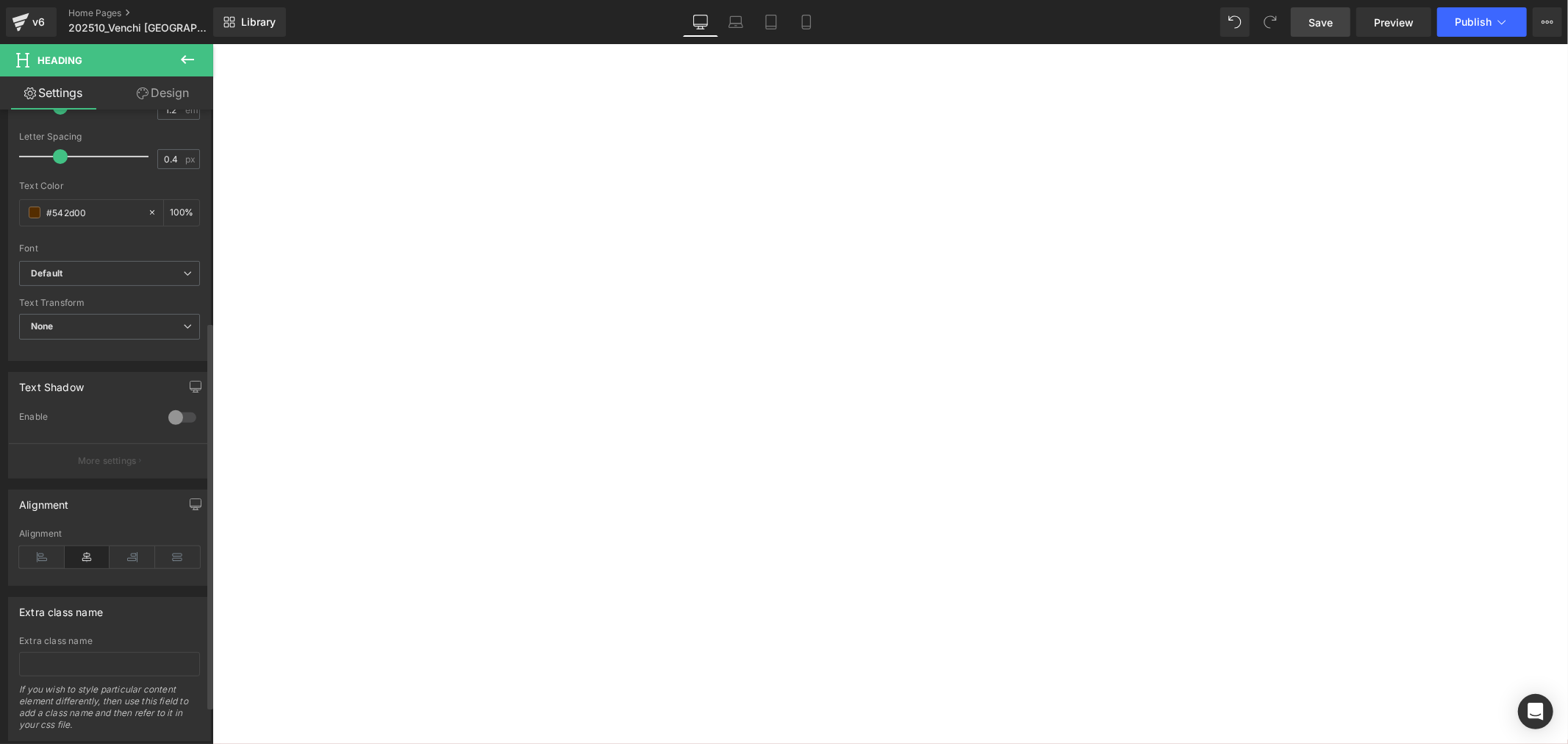
scroll to position [408, 0]
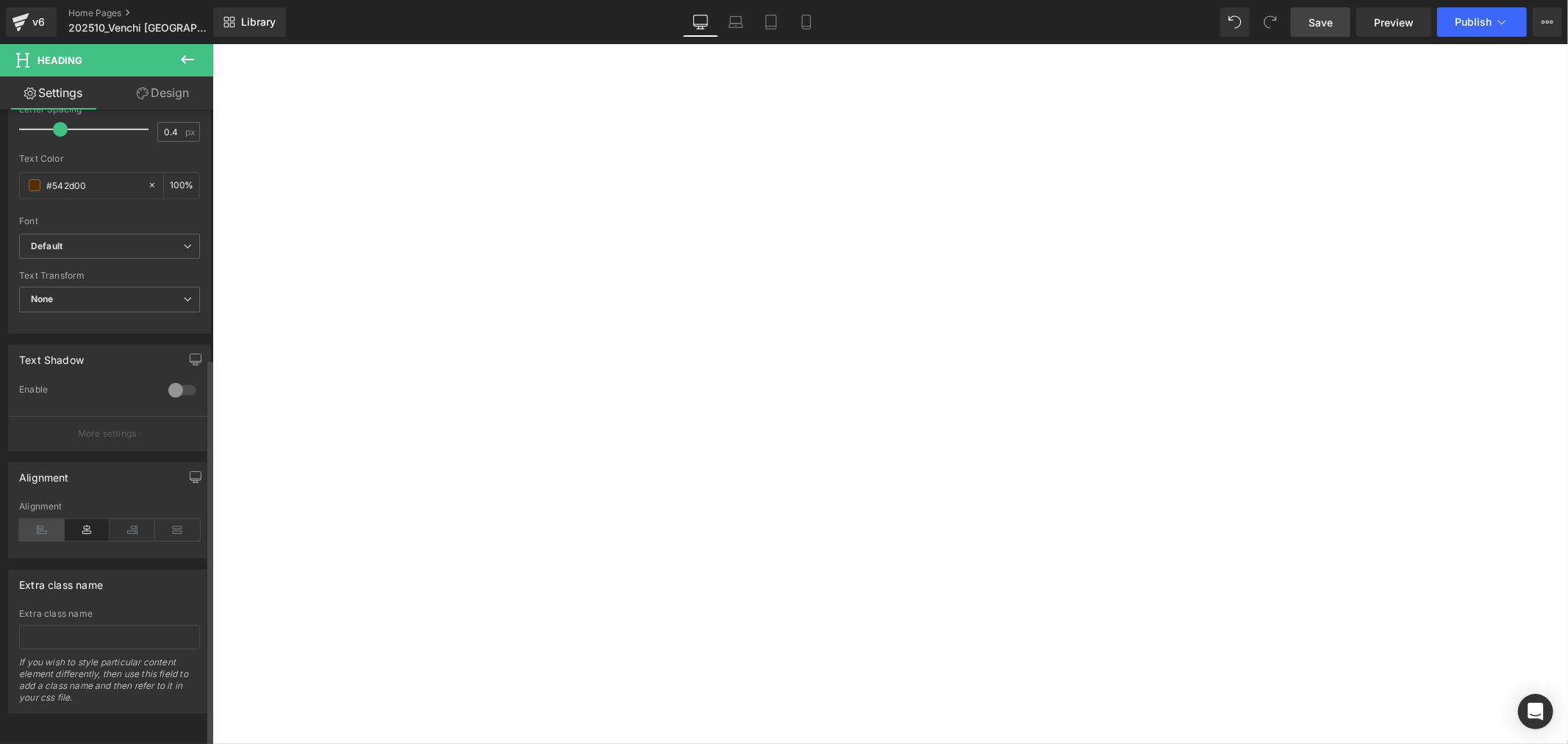
click at [37, 519] on icon at bounding box center [42, 530] width 46 height 22
click at [82, 519] on icon at bounding box center [87, 530] width 46 height 22
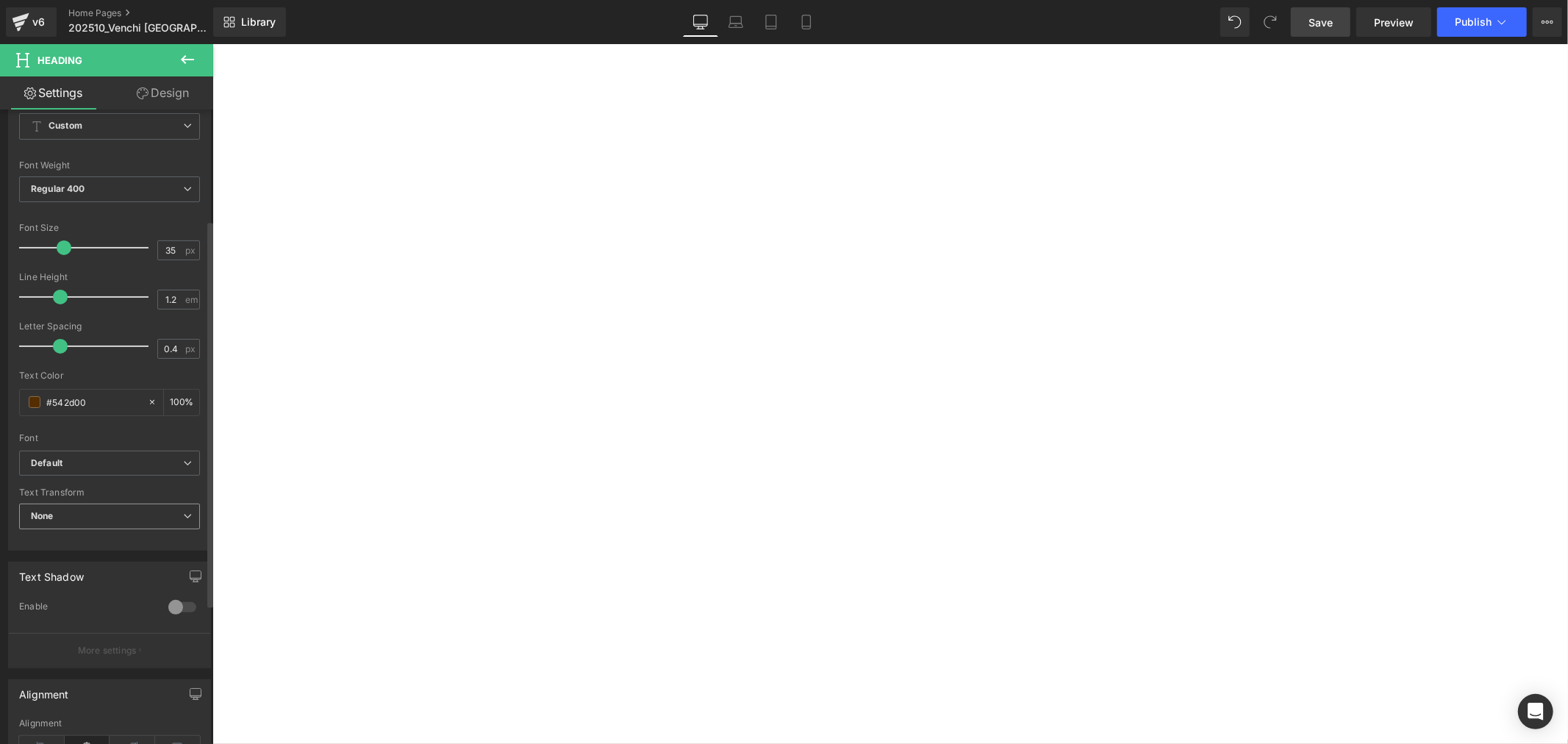
scroll to position [166, 0]
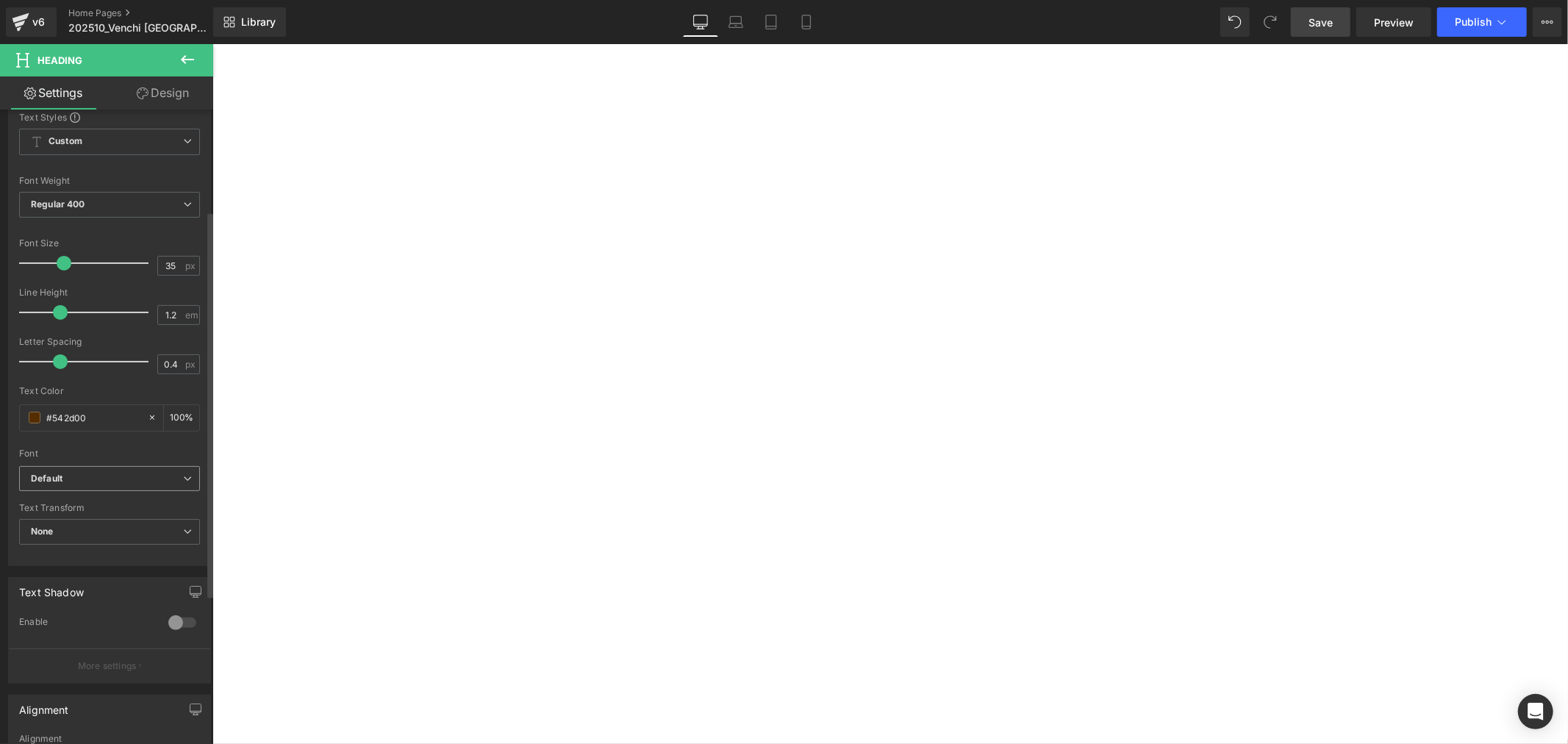
click at [183, 481] on icon at bounding box center [188, 479] width 9 height 9
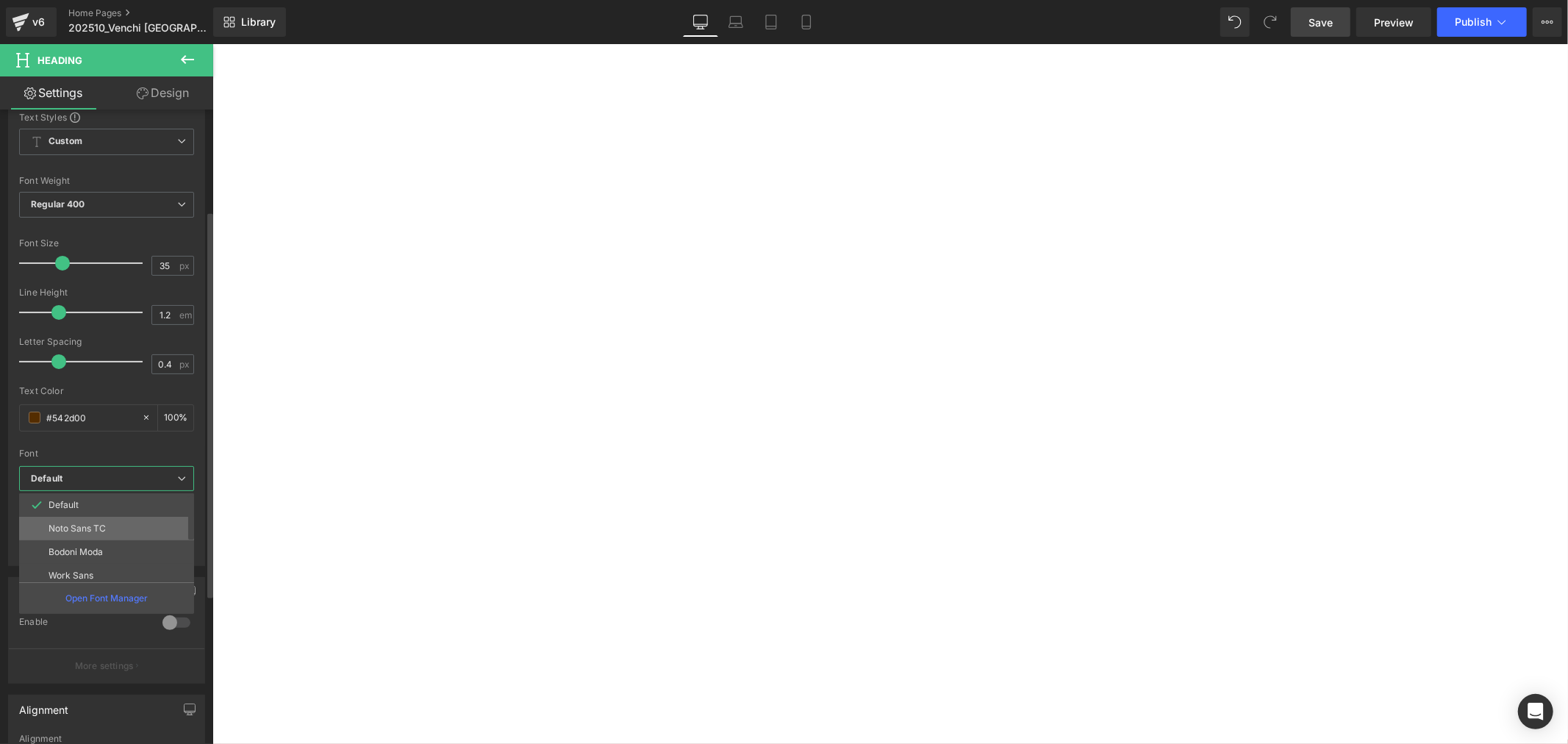
click at [165, 523] on li "Noto Sans TC" at bounding box center [110, 529] width 182 height 24
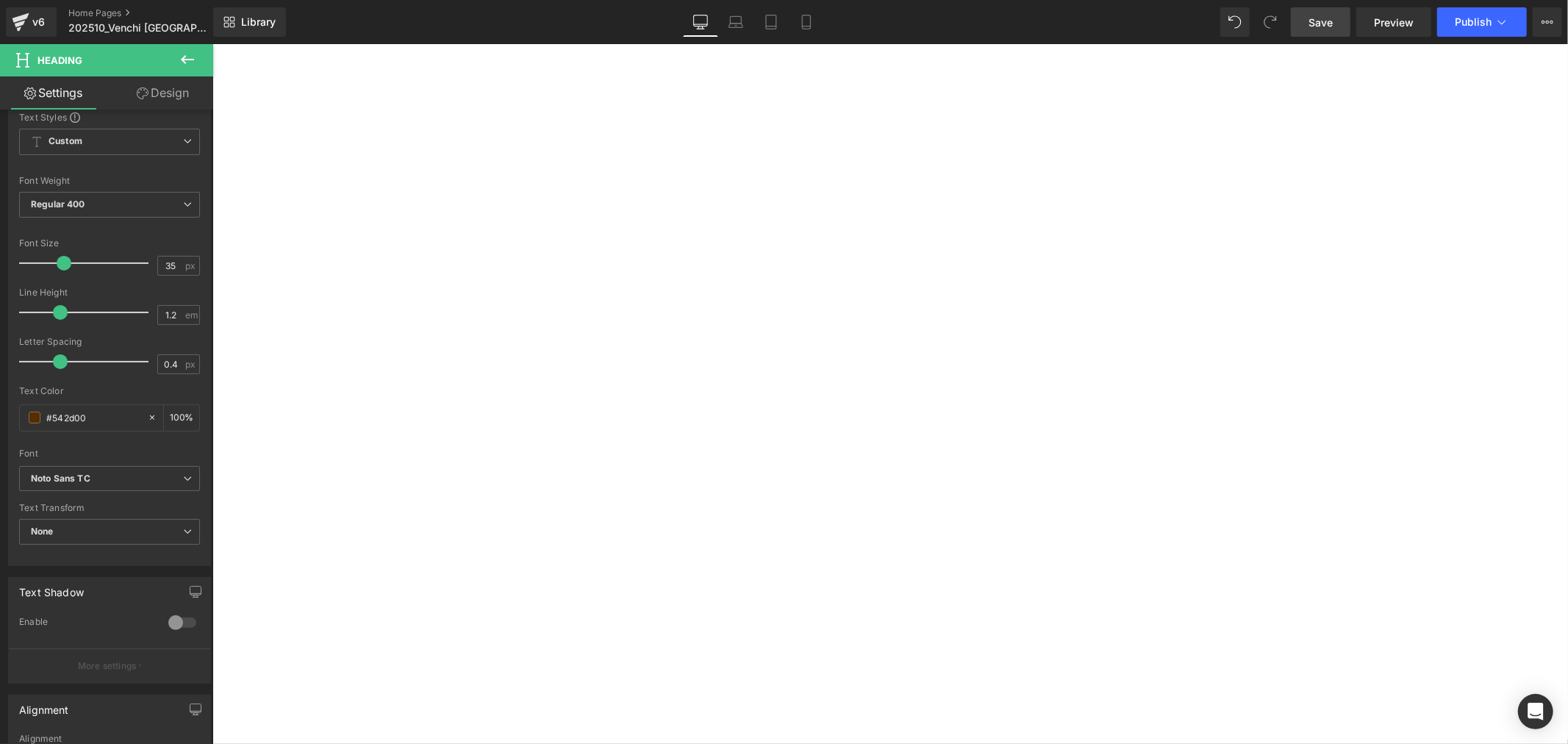
scroll to position [2179, 0]
click at [211, 44] on span "Product List" at bounding box center [211, 44] width 0 height 0
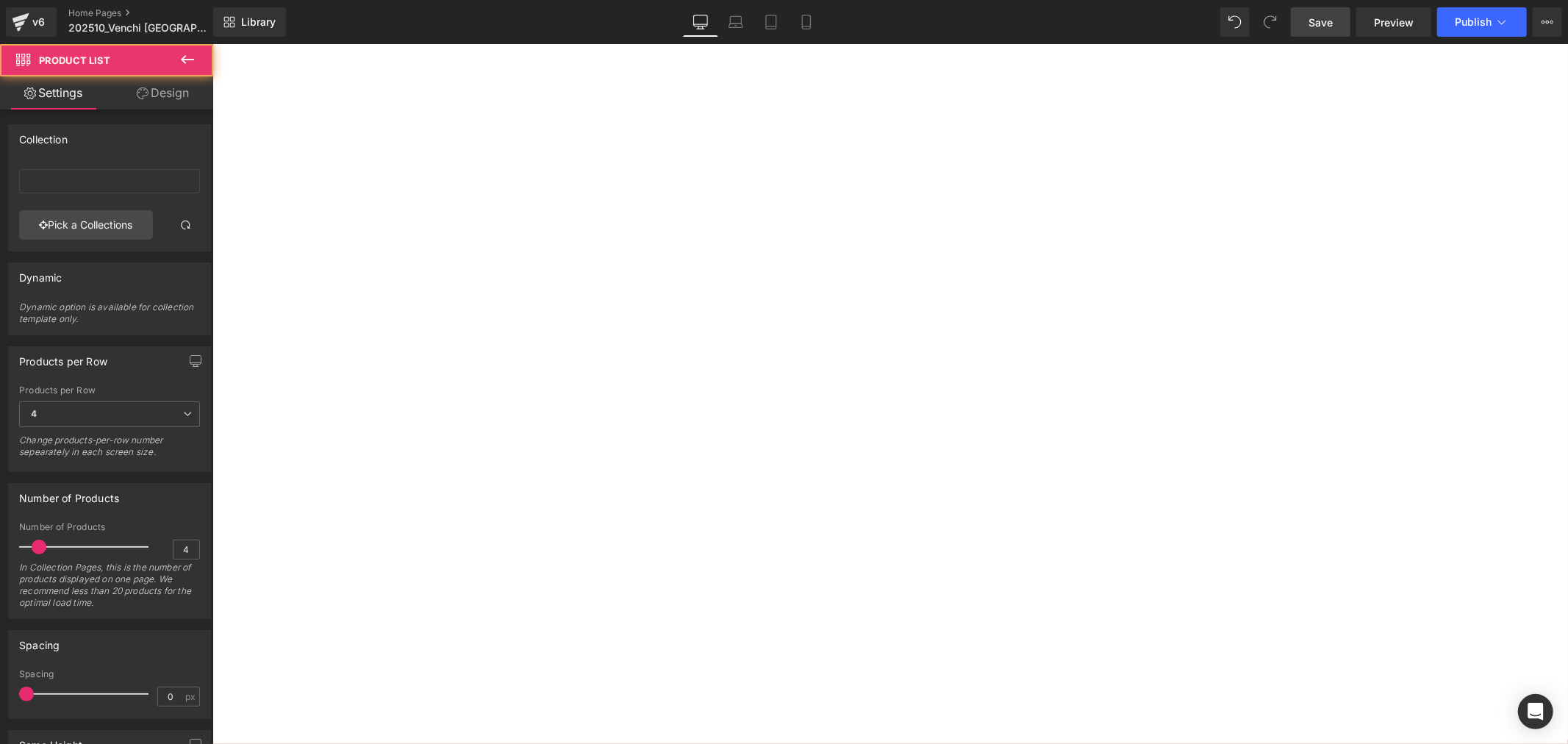
click at [211, 44] on h1 "巧克力魚子方" at bounding box center [211, 44] width 0 height 0
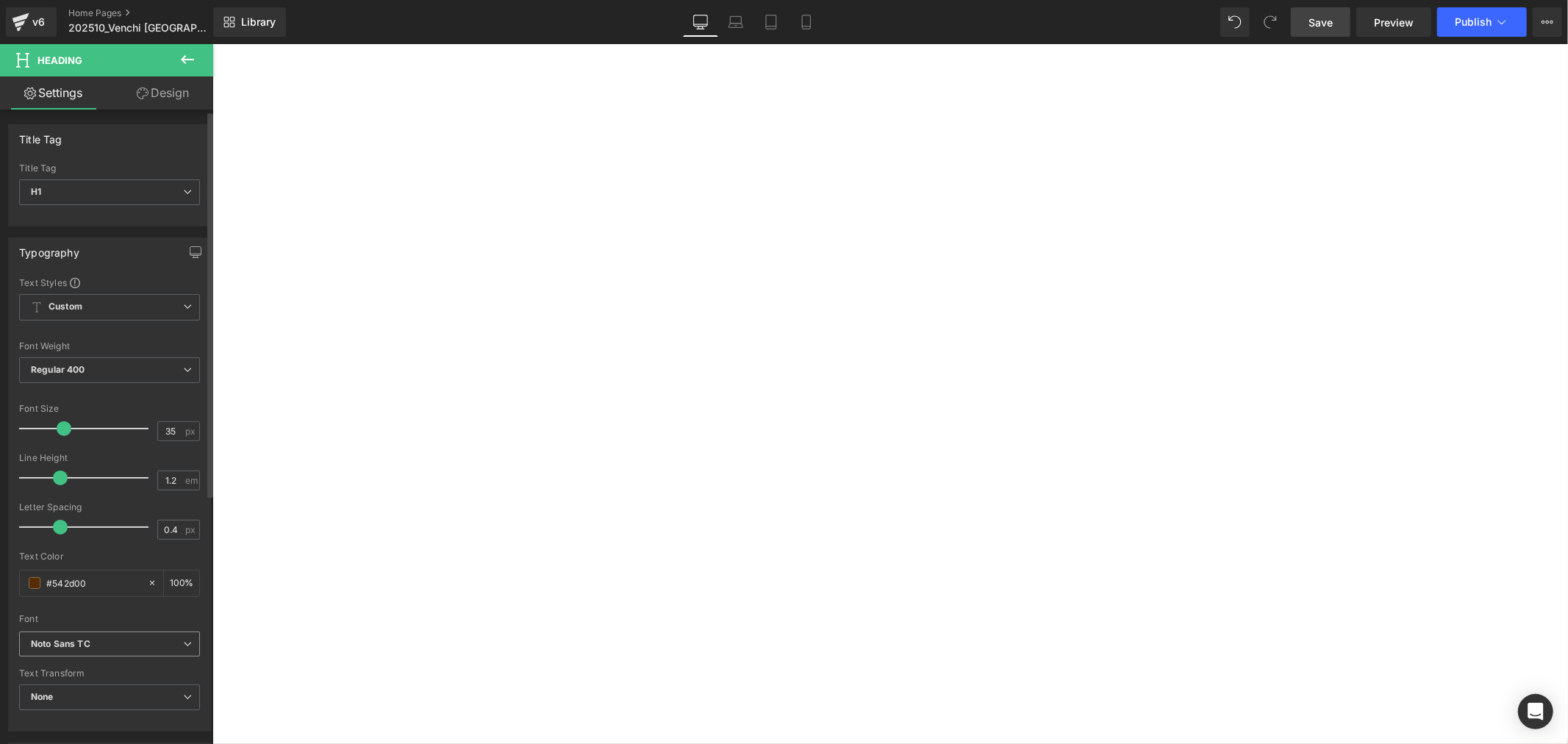
scroll to position [82, 0]
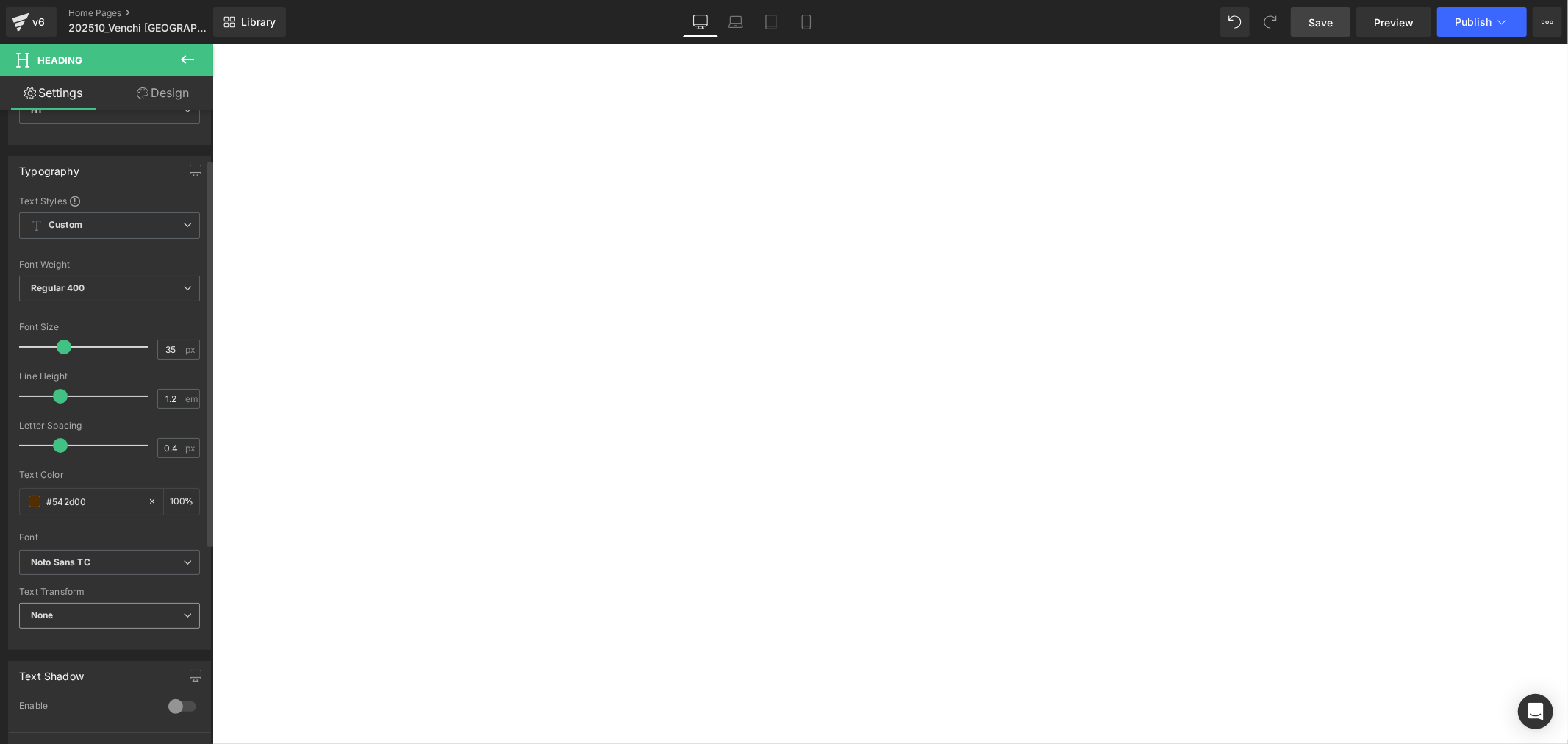
click at [186, 608] on span "None" at bounding box center [110, 616] width 181 height 26
click at [186, 608] on span "None" at bounding box center [106, 616] width 175 height 26
click at [176, 284] on span "Regular 400" at bounding box center [110, 289] width 181 height 26
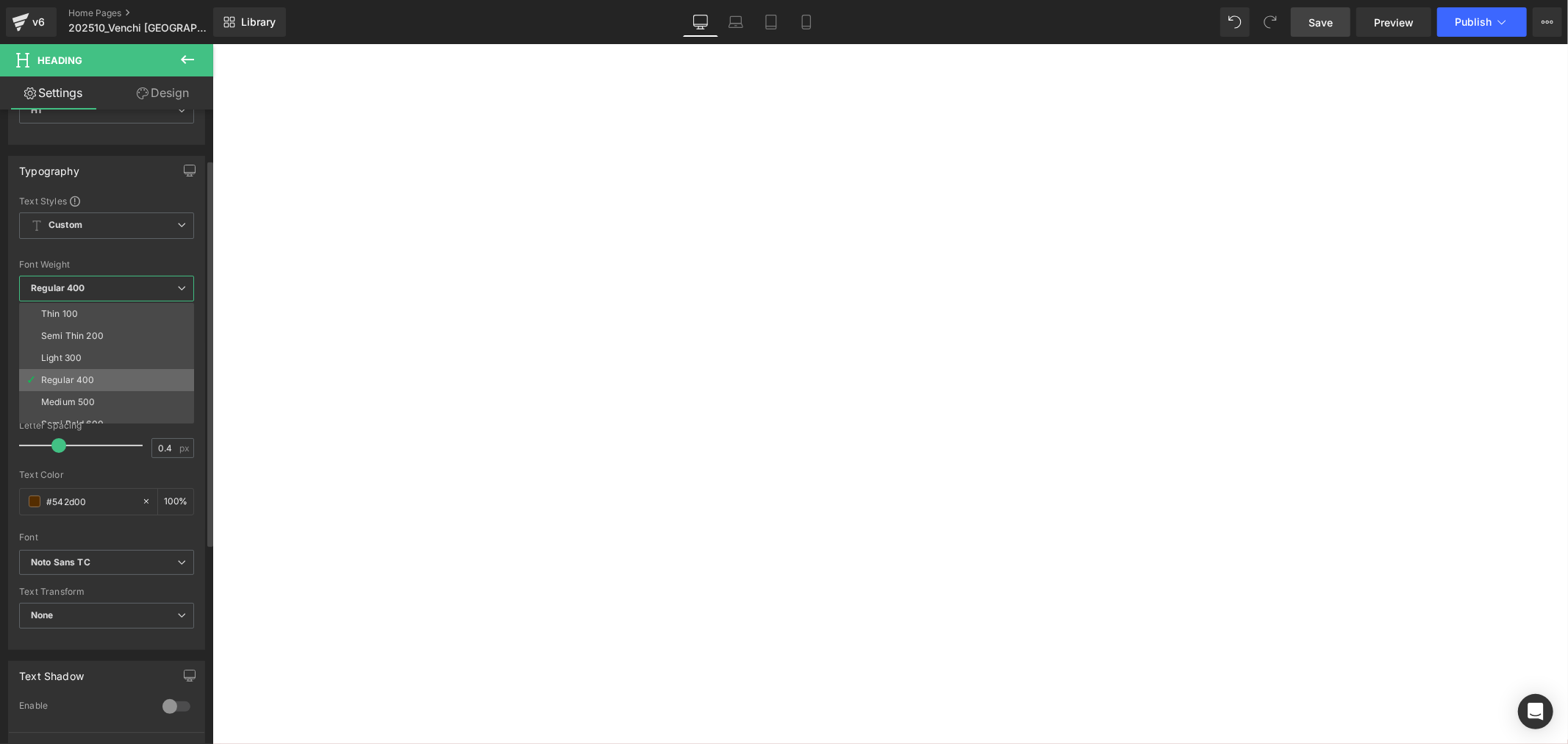
click at [114, 375] on li "Regular 400" at bounding box center [110, 380] width 182 height 22
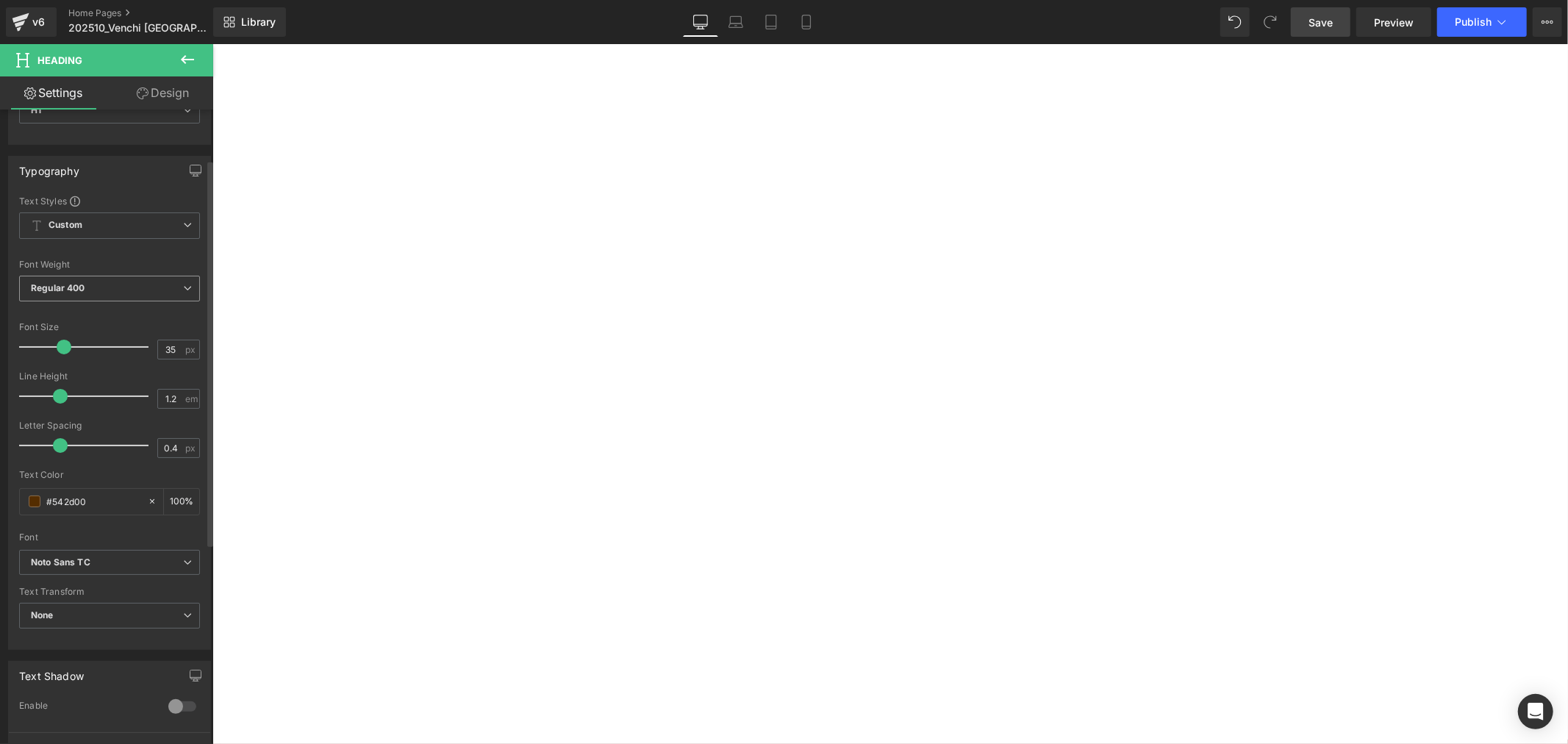
click at [172, 288] on span "Regular 400" at bounding box center [110, 289] width 181 height 26
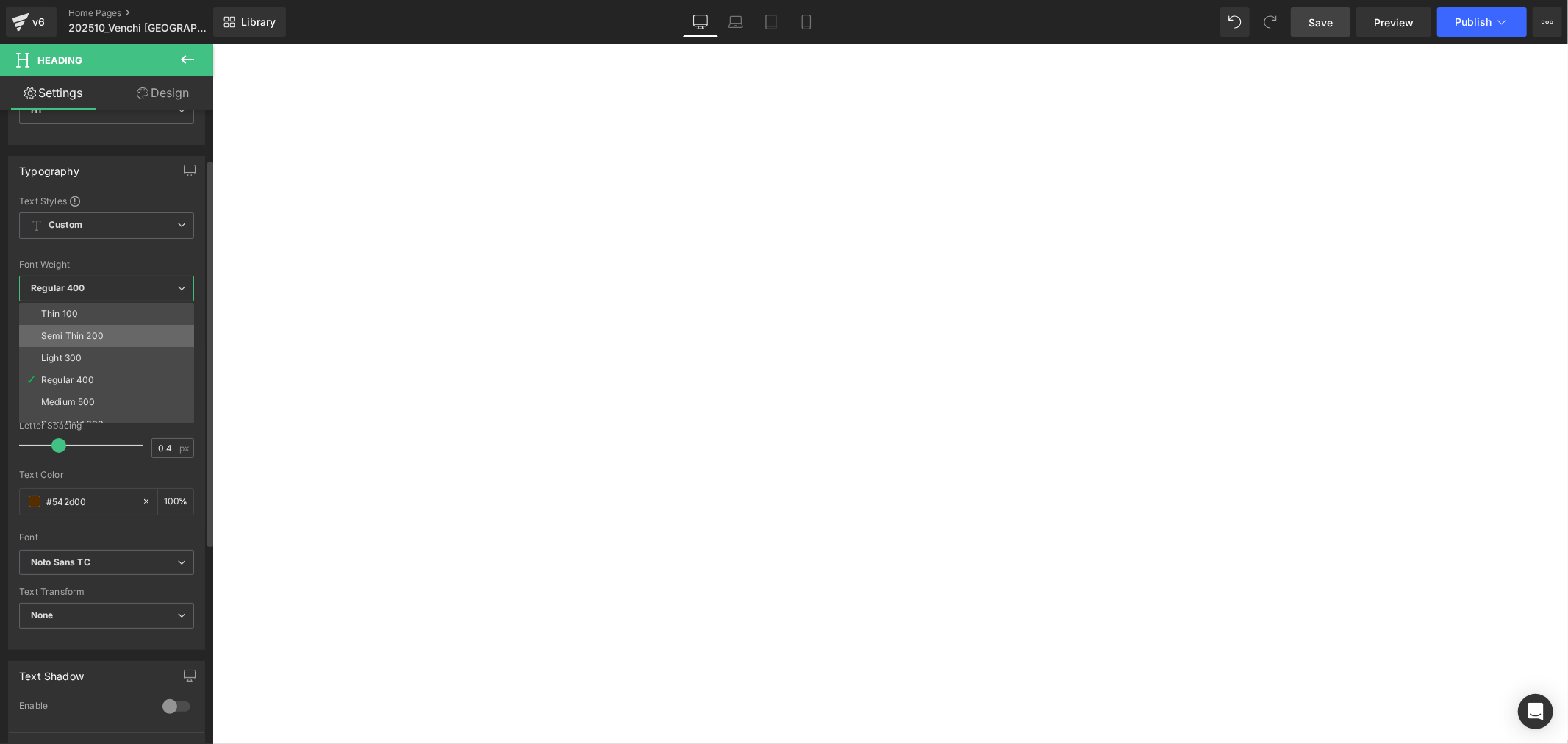
click at [119, 339] on li "Semi Thin 200" at bounding box center [110, 336] width 182 height 22
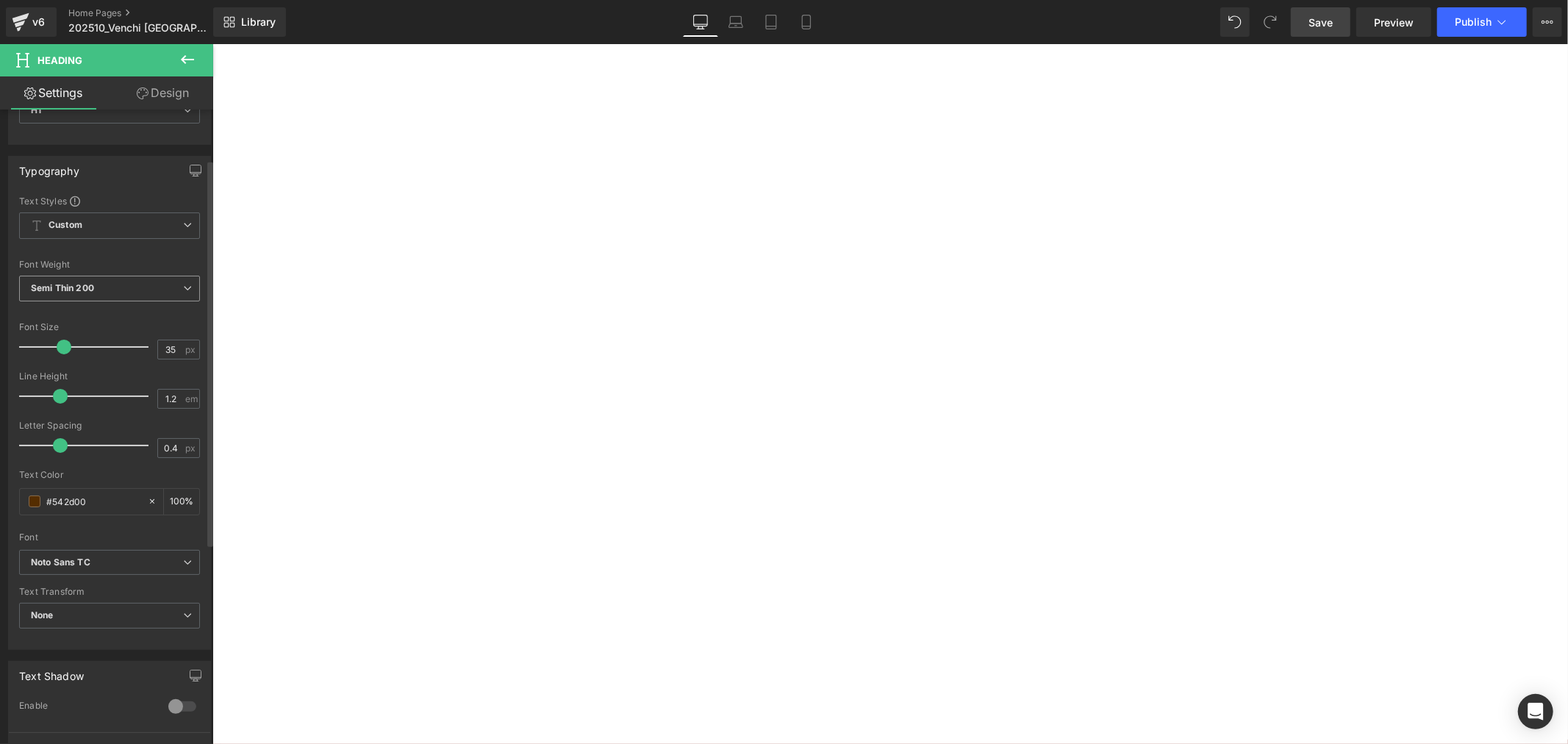
click at [184, 287] on icon at bounding box center [188, 288] width 9 height 9
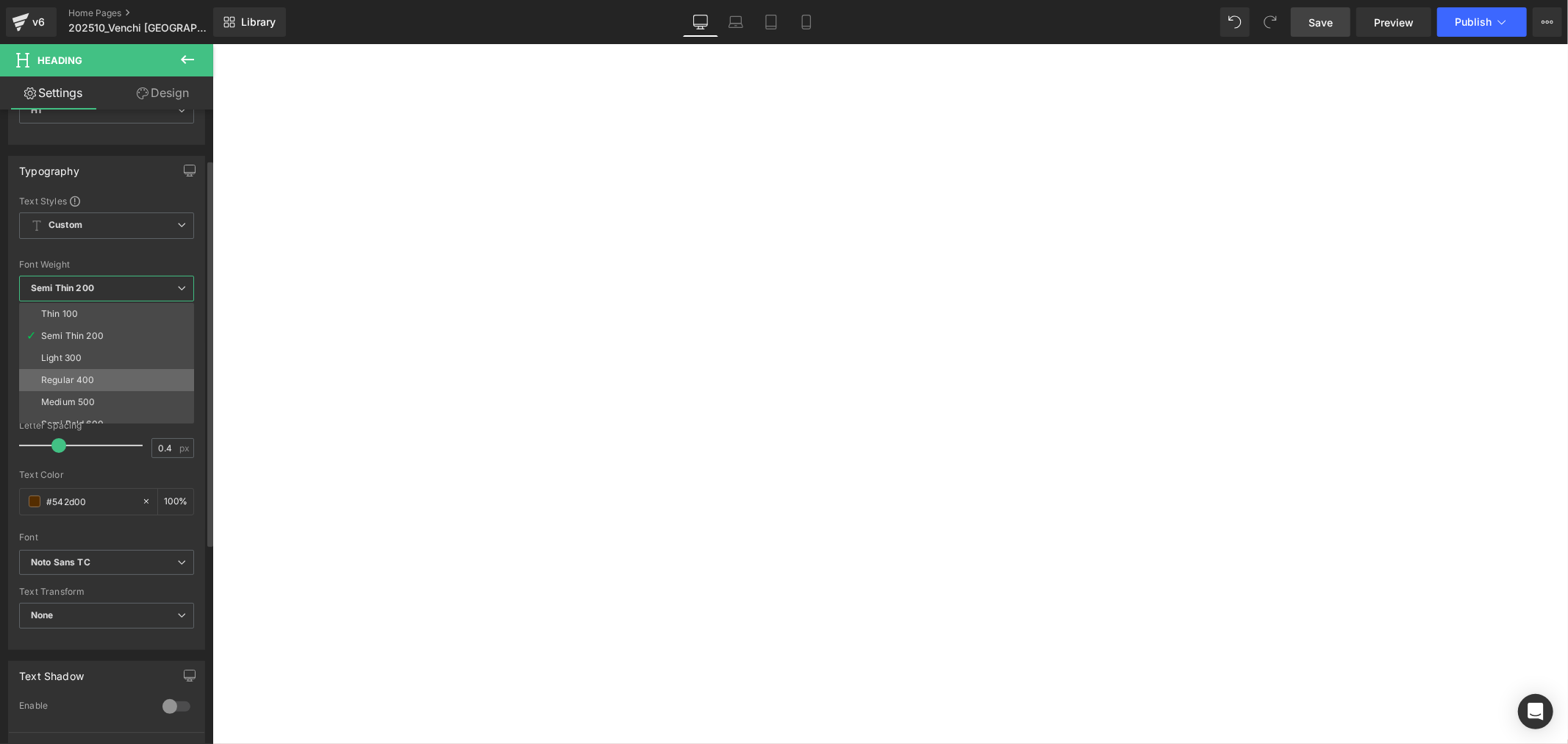
click at [139, 373] on li "Regular 400" at bounding box center [110, 380] width 182 height 22
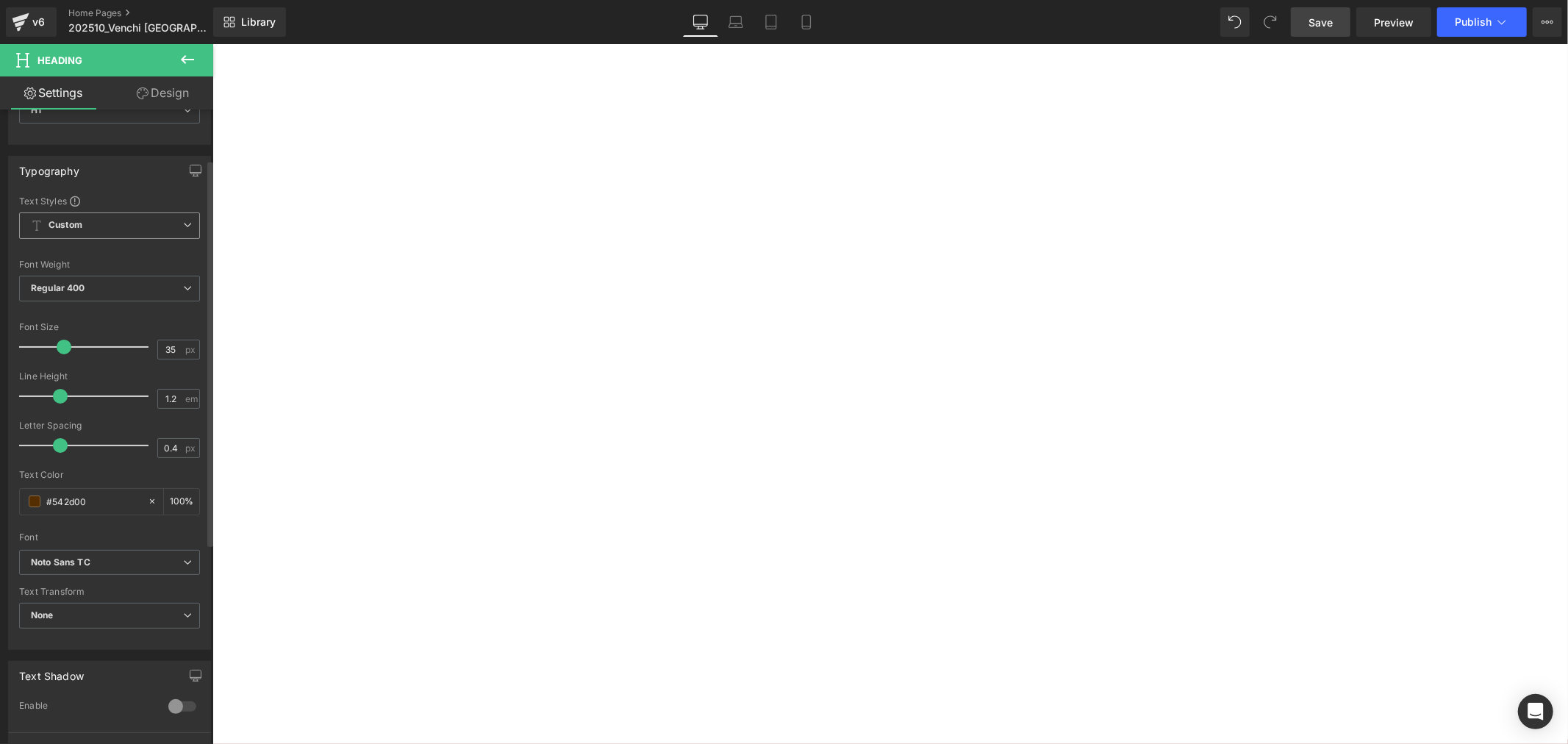
click at [176, 235] on span "Custom Setup Global Style" at bounding box center [110, 225] width 181 height 27
click at [176, 235] on span "Custom Setup Global Style" at bounding box center [106, 225] width 175 height 27
click at [57, 340] on span at bounding box center [58, 346] width 15 height 15
click at [167, 352] on input "31" at bounding box center [171, 349] width 26 height 18
type input "30"
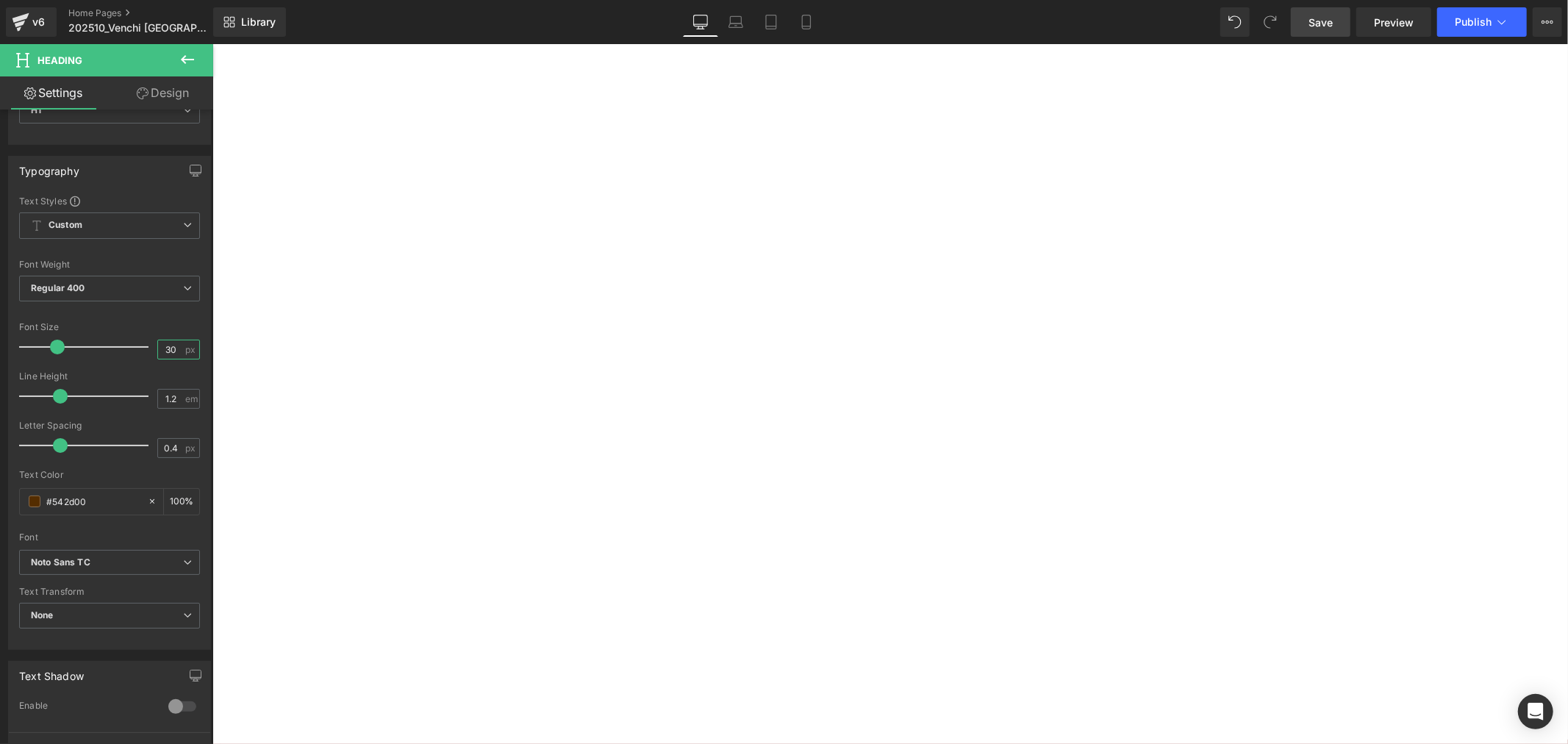
scroll to position [2179, 0]
click at [211, 44] on span "Product List" at bounding box center [211, 44] width 0 height 0
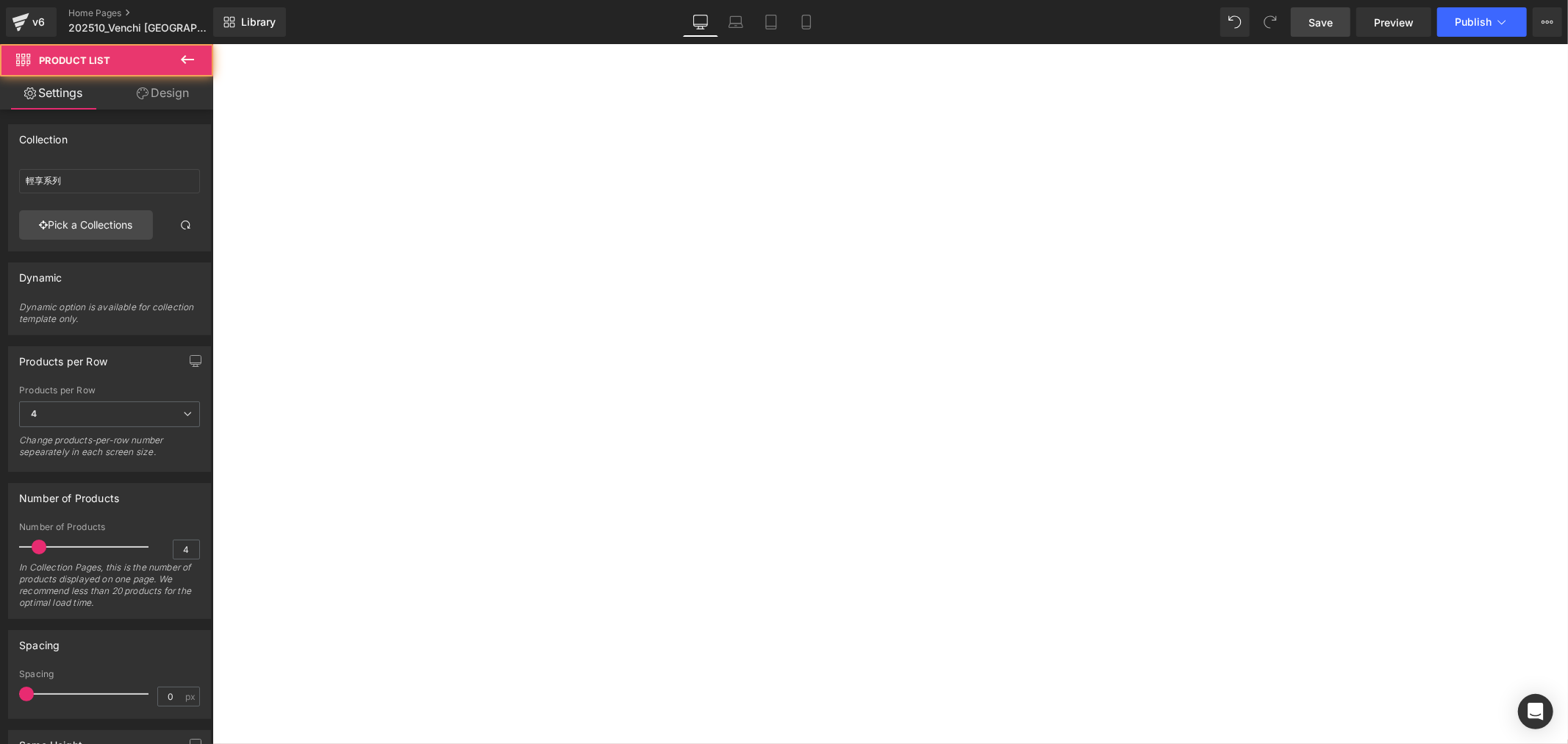
click at [211, 44] on span "Heading" at bounding box center [211, 44] width 0 height 0
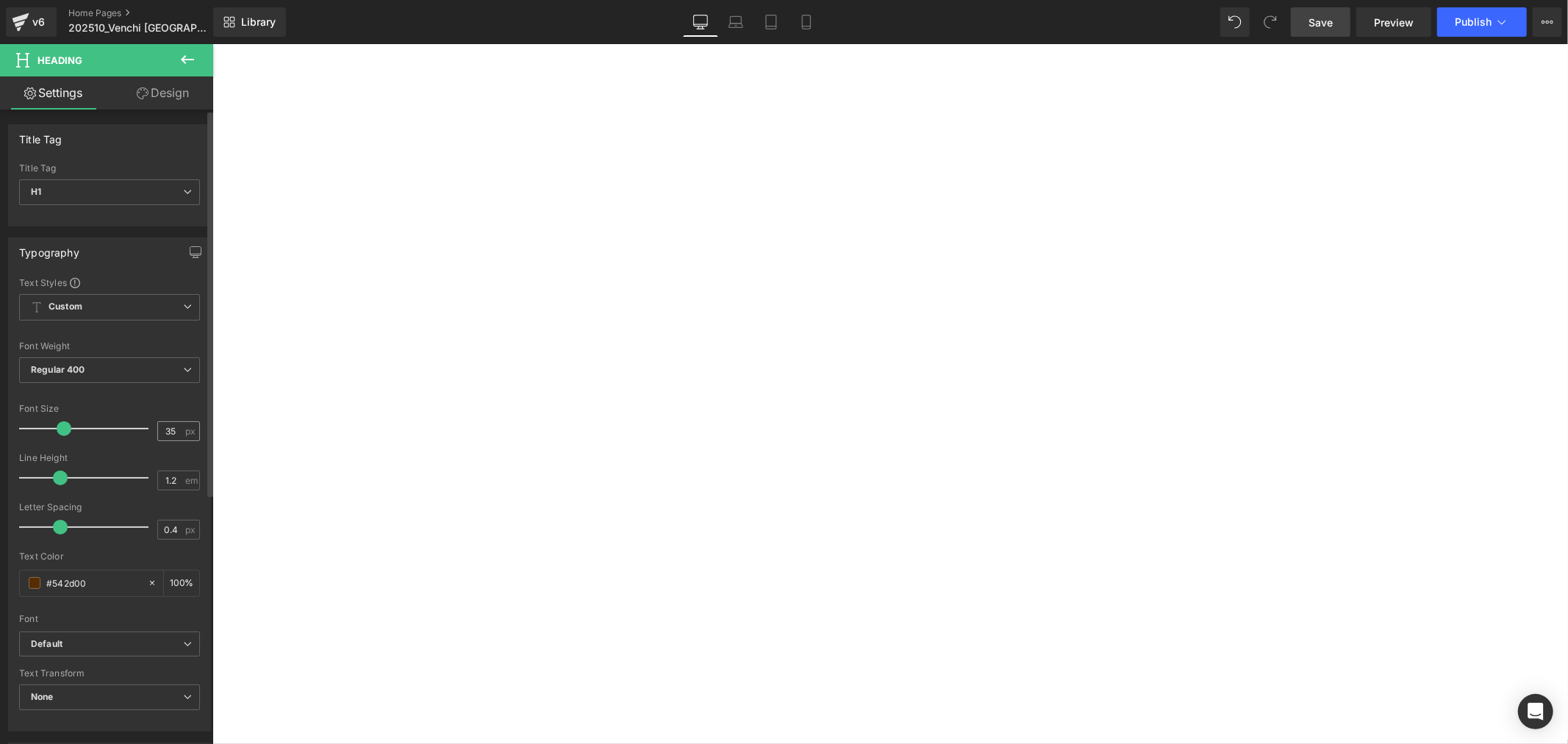
click at [186, 432] on div "35 px" at bounding box center [178, 431] width 43 height 20
click at [172, 434] on input "35" at bounding box center [171, 431] width 26 height 18
type input "30"
click at [168, 608] on div at bounding box center [110, 609] width 181 height 9
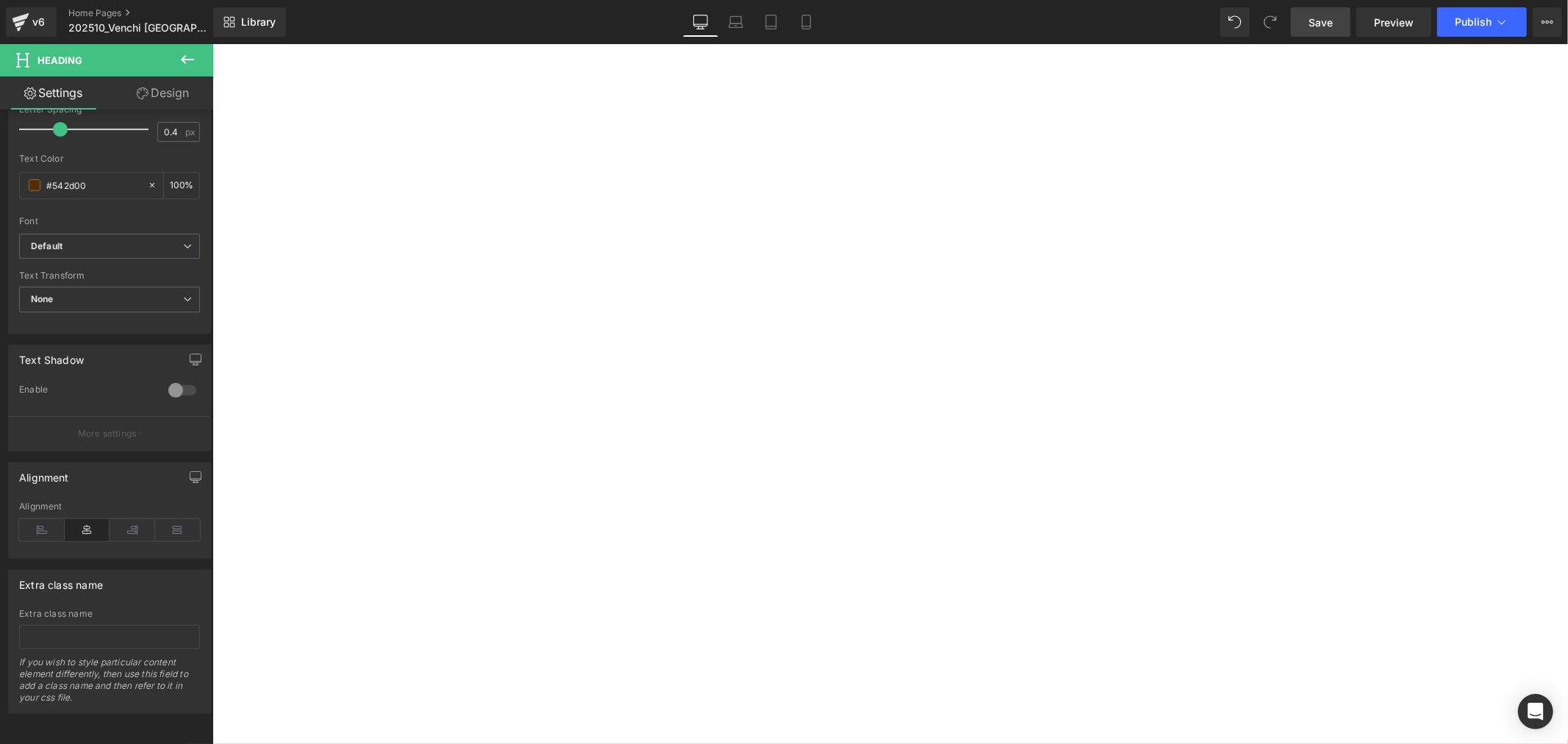
scroll to position [2670, 0]
click at [1308, 17] on link "Save" at bounding box center [1321, 22] width 60 height 29
click at [1468, 25] on span "Publish" at bounding box center [1473, 21] width 37 height 11
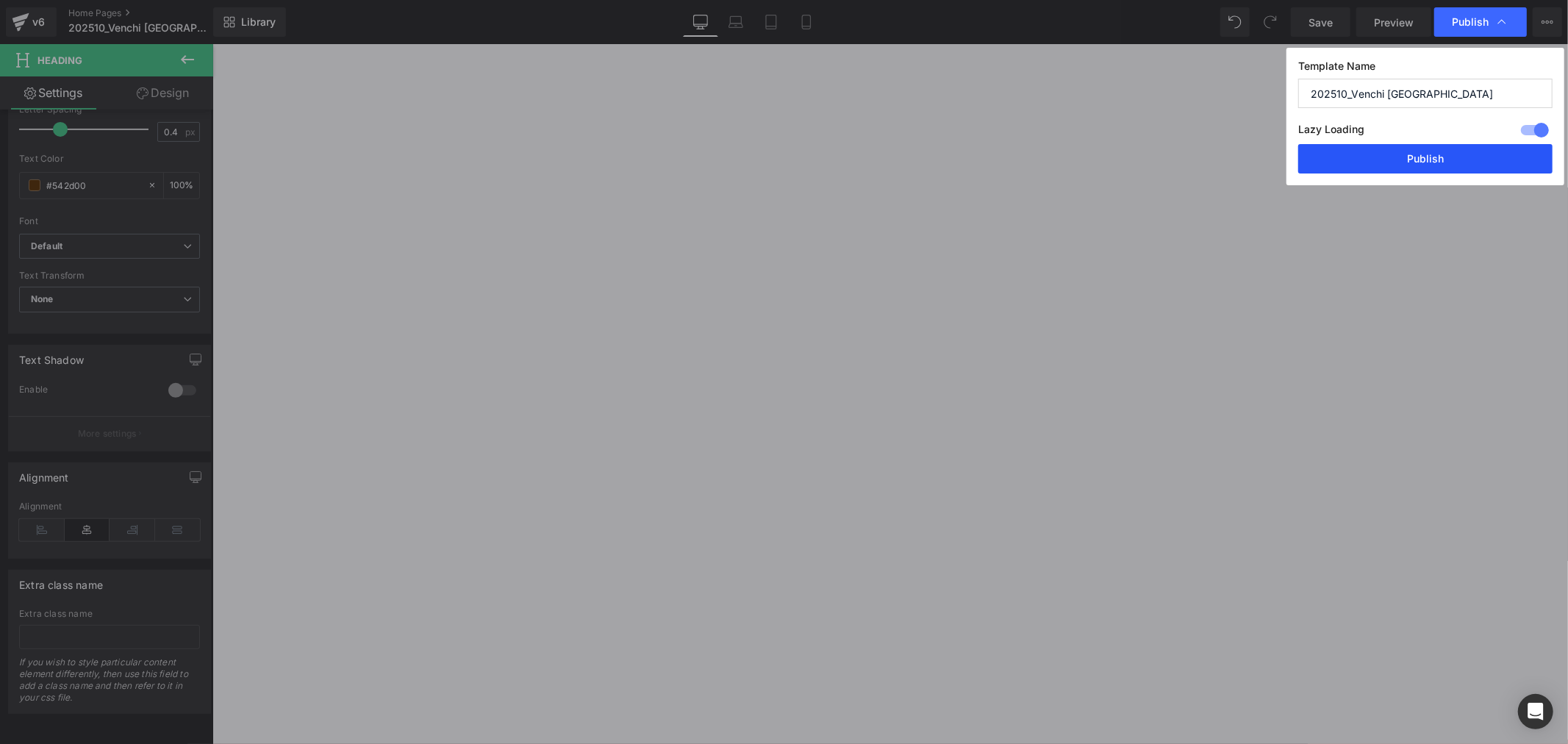
click at [1475, 164] on button "Publish" at bounding box center [1426, 159] width 254 height 29
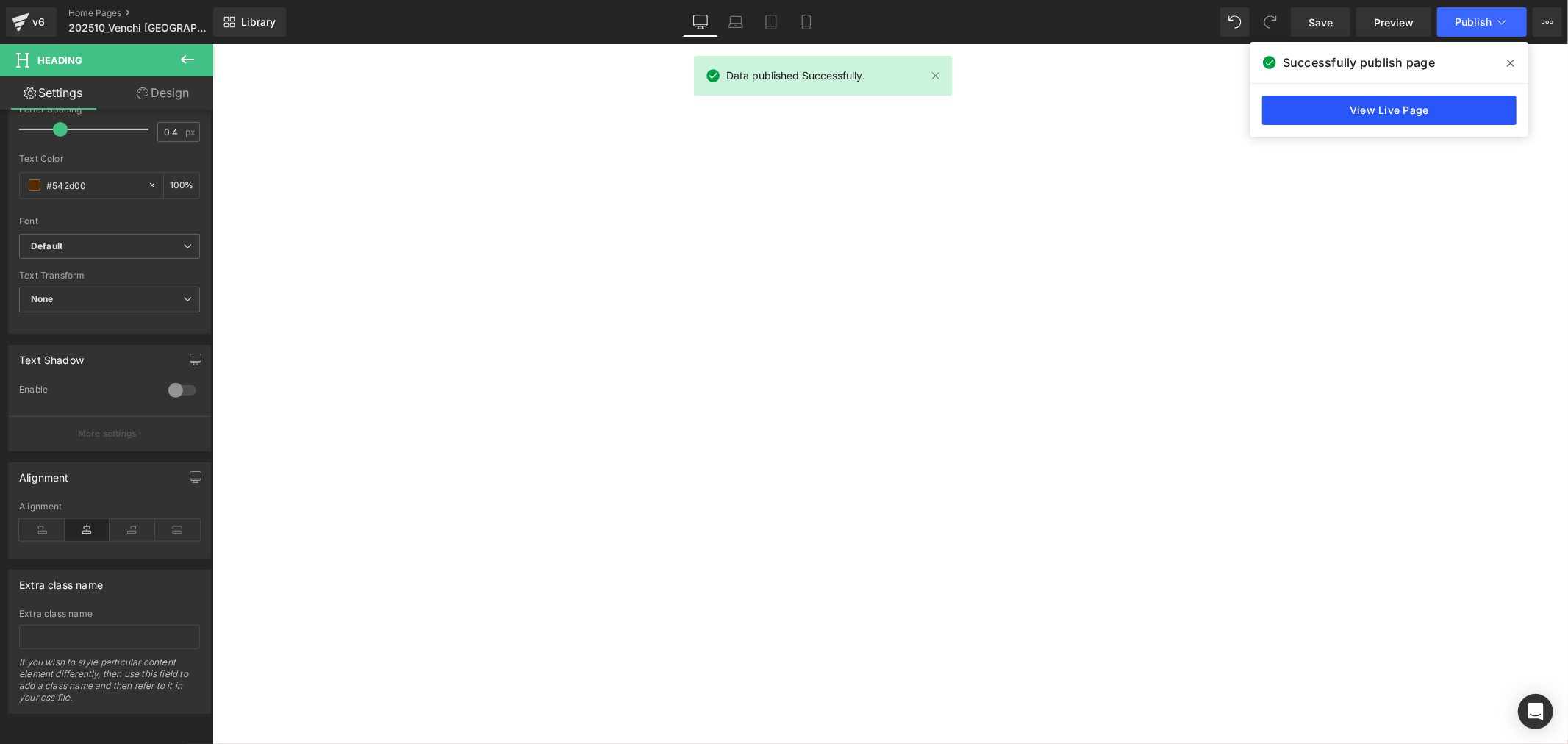
click at [1347, 111] on link "View Live Page" at bounding box center [1390, 110] width 254 height 29
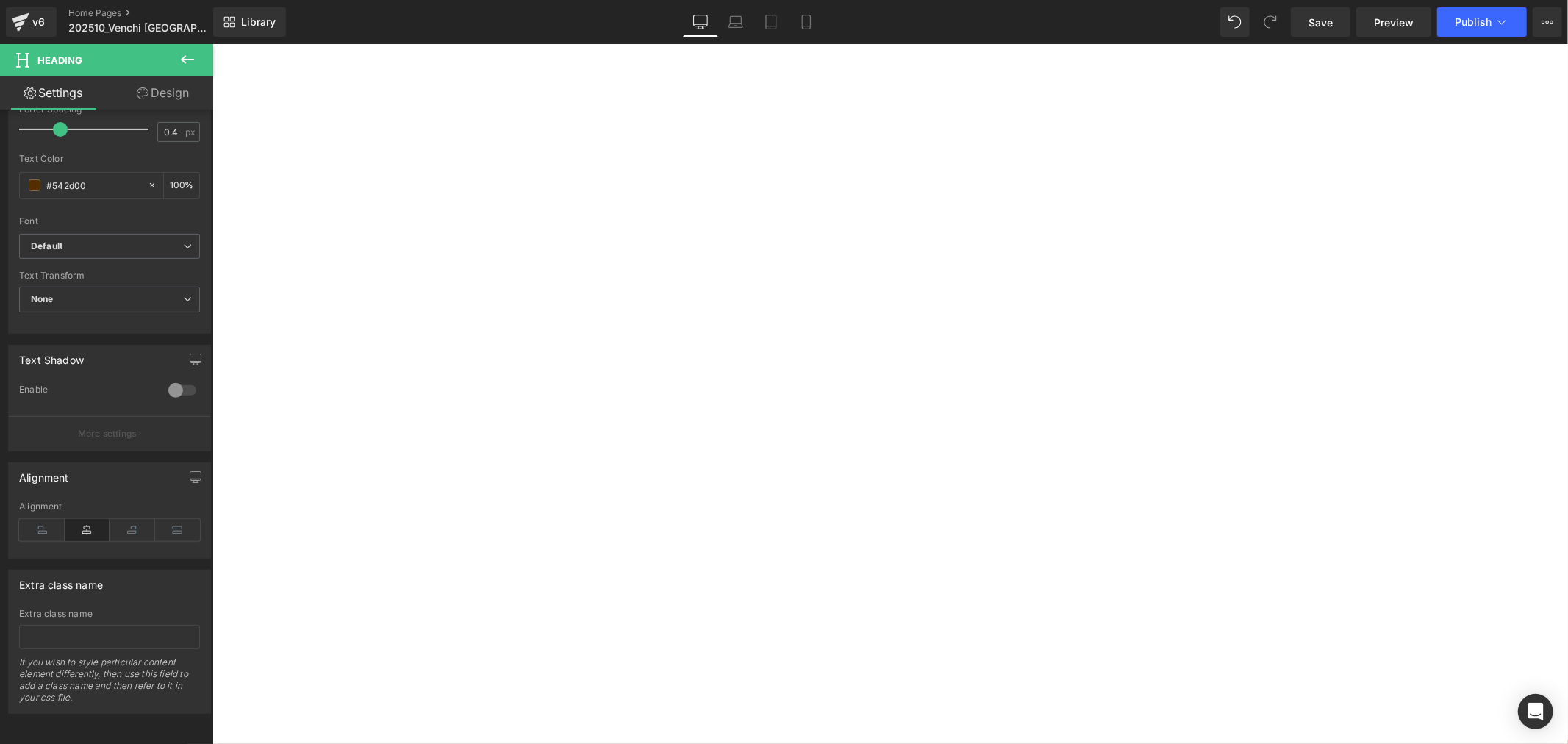
scroll to position [245, 0]
